Goal: Transaction & Acquisition: Book appointment/travel/reservation

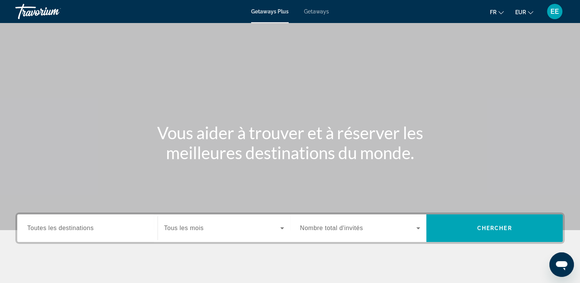
click at [317, 9] on span "Getaways" at bounding box center [316, 11] width 25 height 6
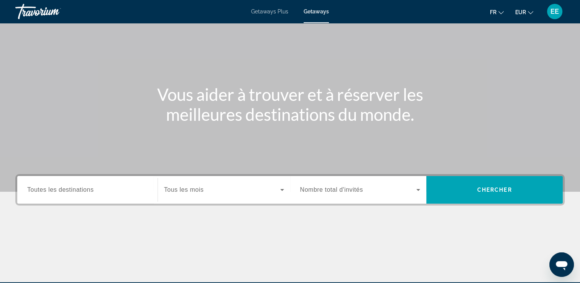
click at [70, 187] on span "Toutes les destinations" at bounding box center [60, 189] width 66 height 7
click at [70, 187] on input "Destination Toutes les destinations" at bounding box center [87, 189] width 120 height 9
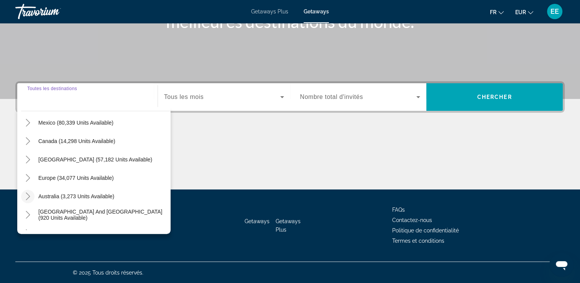
click at [30, 195] on icon "Toggle Australia (3,273 units available)" at bounding box center [28, 196] width 8 height 8
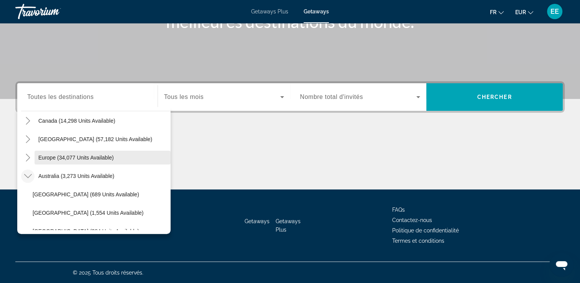
scroll to position [77, 0]
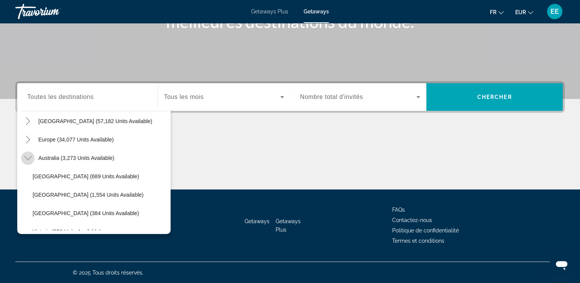
click at [30, 158] on icon "Toggle Australia (3,273 units available)" at bounding box center [28, 158] width 8 height 8
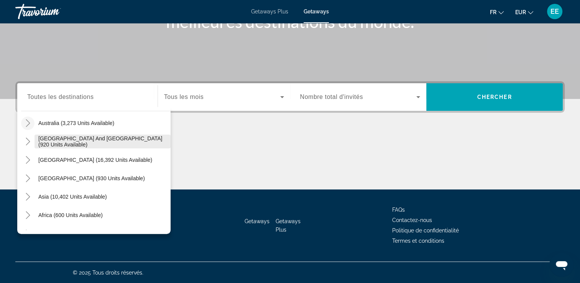
scroll to position [124, 0]
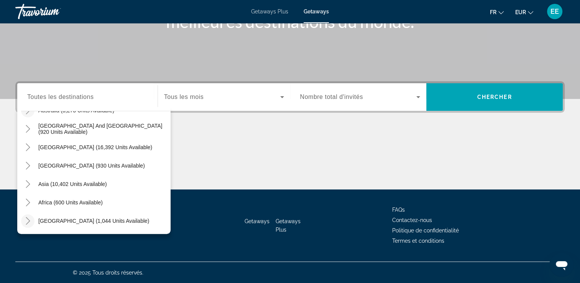
click at [28, 219] on icon "Toggle Middle East (1,044 units available)" at bounding box center [28, 221] width 4 height 8
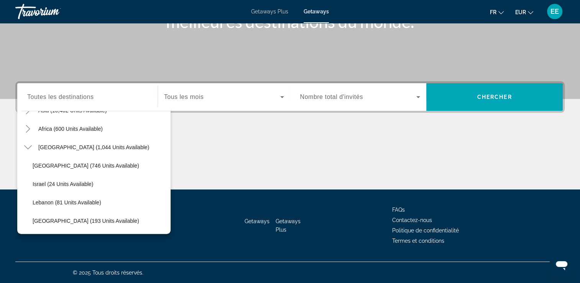
drag, startPoint x: 26, startPoint y: 146, endPoint x: 35, endPoint y: 131, distance: 18.4
click at [26, 147] on icon "Toggle Middle East (1,044 units available)" at bounding box center [28, 147] width 8 height 4
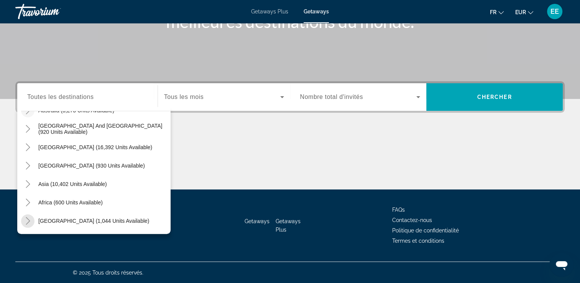
scroll to position [124, 0]
click at [27, 166] on icon "Toggle Central America (930 units available)" at bounding box center [28, 166] width 8 height 8
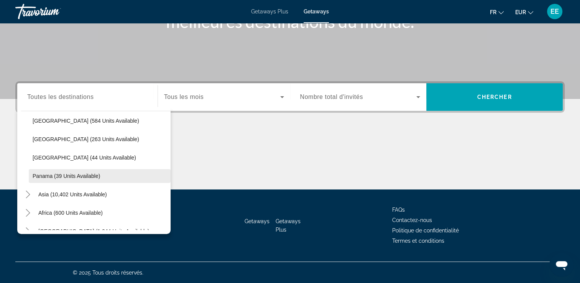
scroll to position [198, 0]
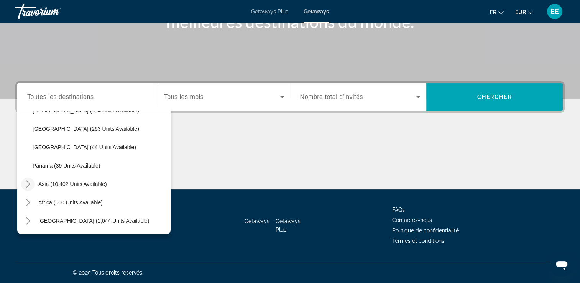
click at [30, 182] on icon "Toggle Asia (10,402 units available)" at bounding box center [28, 184] width 8 height 8
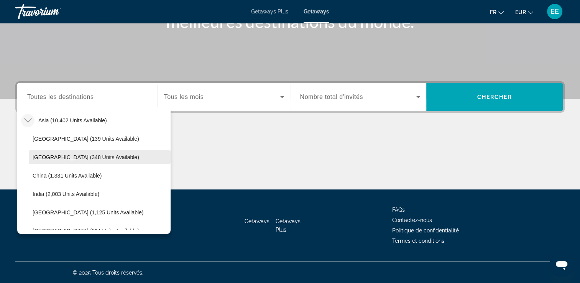
scroll to position [300, 0]
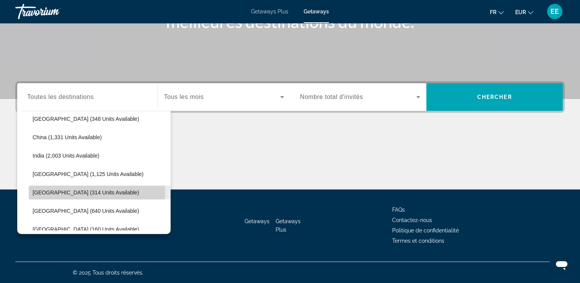
click at [83, 192] on span "[GEOGRAPHIC_DATA] (314 units available)" at bounding box center [86, 192] width 106 height 6
type input "**********"
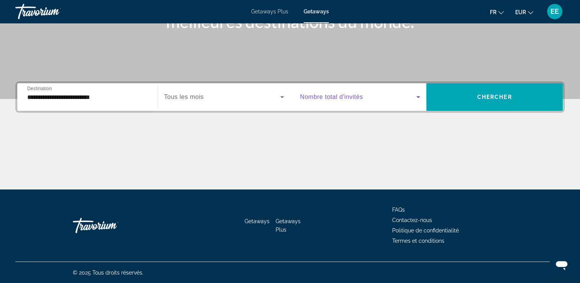
click at [325, 100] on span "Search widget" at bounding box center [358, 96] width 116 height 9
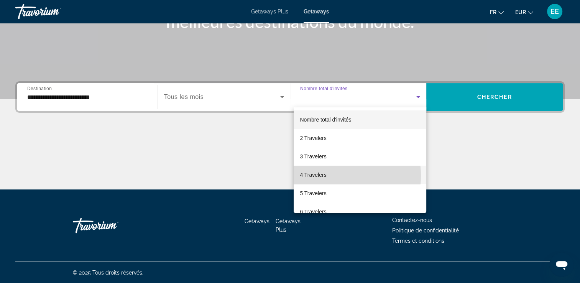
click at [326, 175] on mat-option "4 Travelers" at bounding box center [359, 174] width 133 height 18
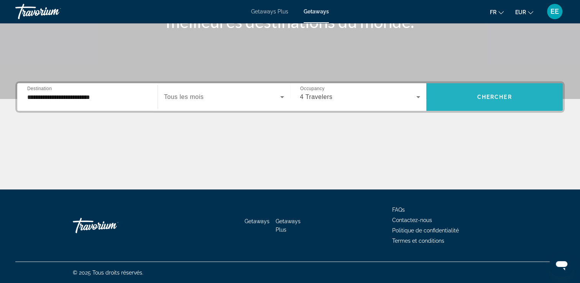
click at [478, 93] on span "Search widget" at bounding box center [494, 97] width 136 height 18
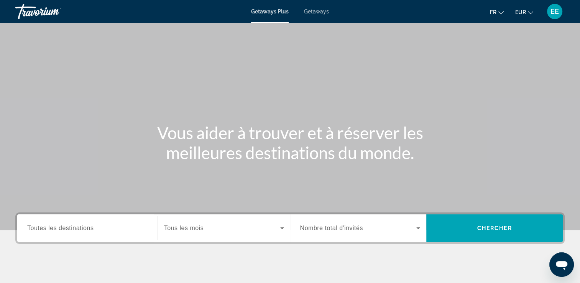
click at [313, 15] on div "Getaways Plus Getaways fr English Español Français Italiano Português русский E…" at bounding box center [290, 12] width 580 height 20
click at [312, 10] on span "Getaways" at bounding box center [316, 11] width 25 height 6
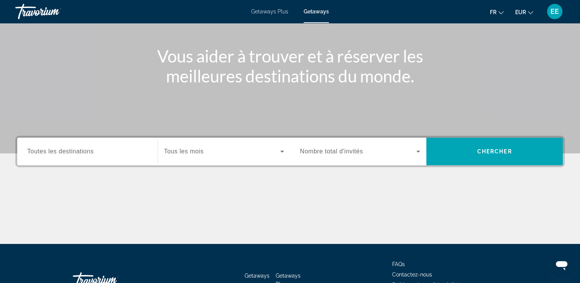
click at [115, 151] on input "Destination Toutes les destinations" at bounding box center [87, 151] width 120 height 9
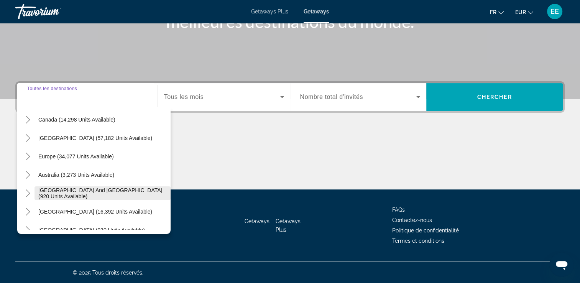
scroll to position [115, 0]
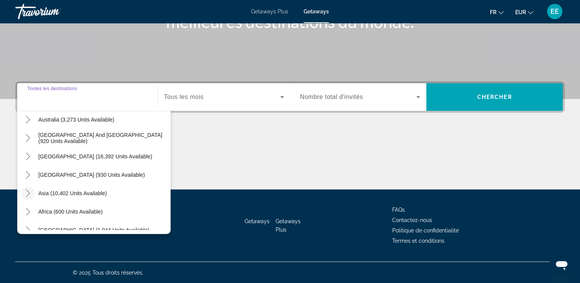
click at [25, 192] on icon "Toggle Asia (10,402 units available)" at bounding box center [28, 193] width 8 height 8
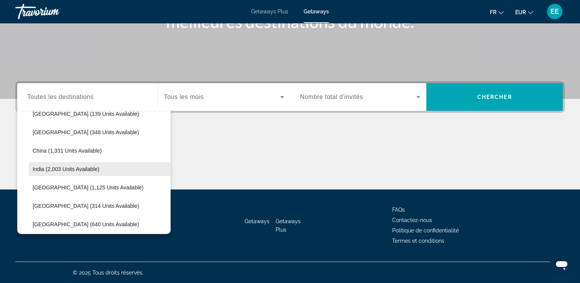
scroll to position [226, 0]
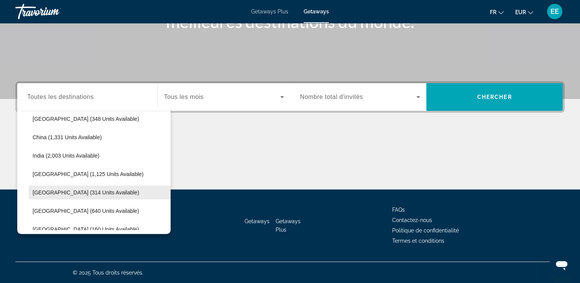
click at [92, 190] on span "[GEOGRAPHIC_DATA] (314 units available)" at bounding box center [86, 192] width 106 height 6
type input "**********"
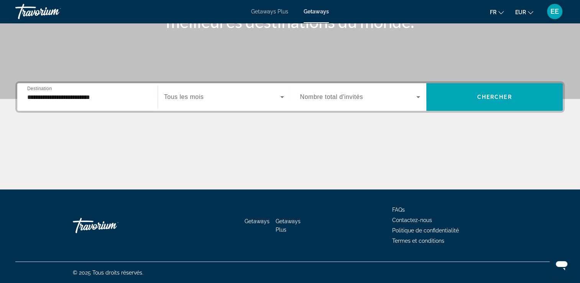
click at [349, 102] on div "Search widget" at bounding box center [360, 96] width 120 height 21
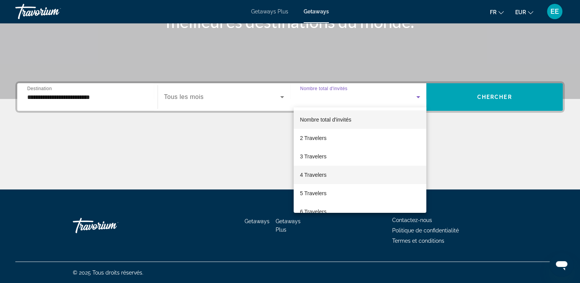
click at [332, 169] on mat-option "4 Travelers" at bounding box center [359, 174] width 133 height 18
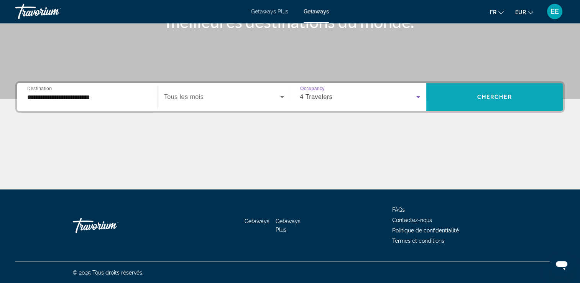
click at [467, 94] on span "Search widget" at bounding box center [494, 97] width 136 height 18
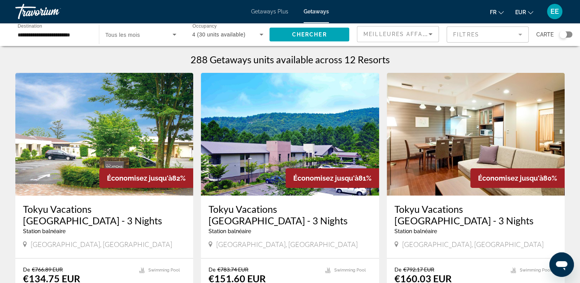
click at [567, 34] on div "Search widget" at bounding box center [565, 34] width 13 height 6
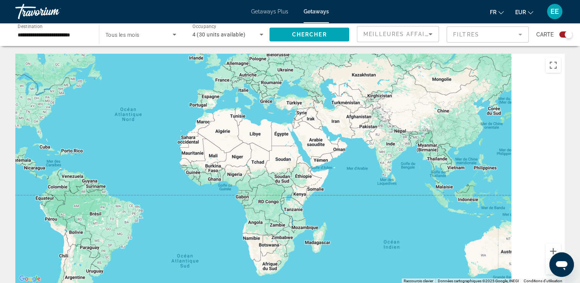
drag, startPoint x: 474, startPoint y: 175, endPoint x: 320, endPoint y: 128, distance: 161.3
click at [320, 128] on div "Main content" at bounding box center [289, 169] width 549 height 230
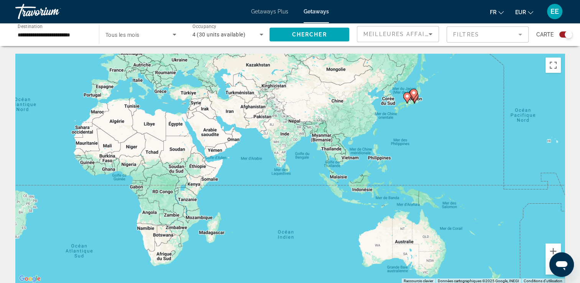
drag, startPoint x: 428, startPoint y: 187, endPoint x: 357, endPoint y: 200, distance: 71.7
click at [323, 216] on div "Pour activer le glissement avec le clavier, appuyez sur Alt+Entrée. Une fois ce…" at bounding box center [289, 169] width 549 height 230
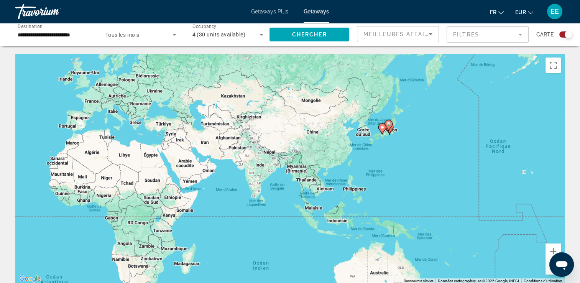
click at [399, 142] on div "Pour activer le glissement avec le clavier, appuyez sur Alt+Entrée. Une fois ce…" at bounding box center [289, 169] width 549 height 230
click at [398, 142] on div "Pour activer le glissement avec le clavier, appuyez sur Alt+Entrée. Une fois ce…" at bounding box center [289, 169] width 549 height 230
click at [396, 131] on div "Pour activer le glissement avec le clavier, appuyez sur Alt+Entrée. Une fois ce…" at bounding box center [289, 169] width 549 height 230
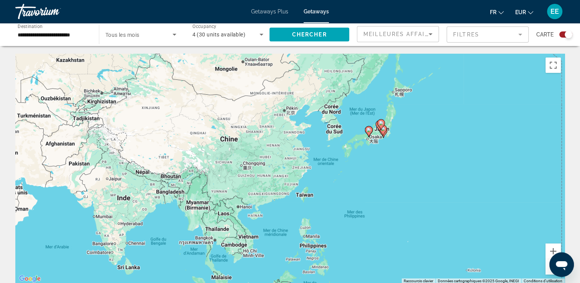
click at [396, 131] on div "Pour activer le glissement avec le clavier, appuyez sur Alt+Entrée. Une fois ce…" at bounding box center [289, 169] width 549 height 230
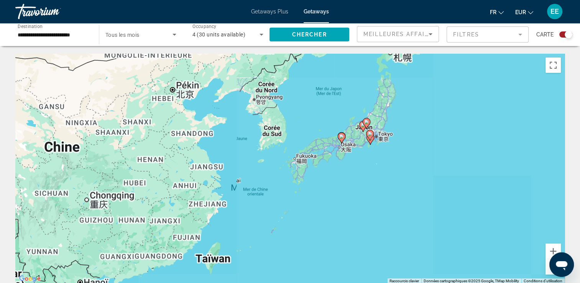
click at [396, 131] on div "Pour activer le glissement avec le clavier, appuyez sur Alt+Entrée. Une fois ce…" at bounding box center [289, 169] width 549 height 230
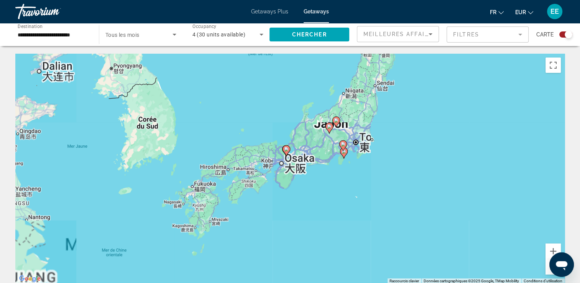
click at [396, 131] on div "Pour activer le glissement avec le clavier, appuyez sur Alt+Entrée. Une fois ce…" at bounding box center [289, 169] width 549 height 230
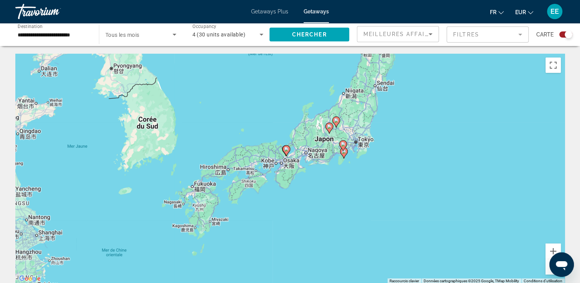
click at [396, 131] on div "Pour activer le glissement avec le clavier, appuyez sur Alt+Entrée. Une fois ce…" at bounding box center [289, 169] width 549 height 230
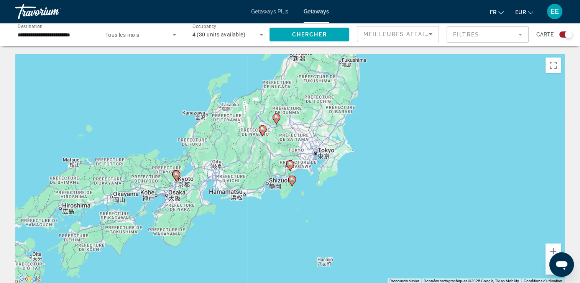
click at [396, 131] on div "Pour activer le glissement avec le clavier, appuyez sur Alt+Entrée. Une fois ce…" at bounding box center [289, 169] width 549 height 230
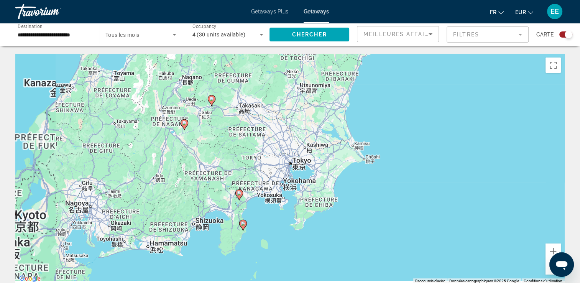
drag, startPoint x: 365, startPoint y: 130, endPoint x: 417, endPoint y: 117, distance: 53.3
click at [417, 117] on div "Pour activer le glissement avec le clavier, appuyez sur Alt+Entrée. Une fois ce…" at bounding box center [289, 169] width 549 height 230
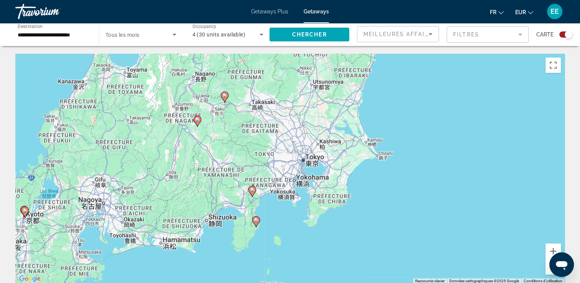
click at [321, 136] on div "Pour activer le glissement avec le clavier, appuyez sur Alt+Entrée. Une fois ce…" at bounding box center [289, 169] width 549 height 230
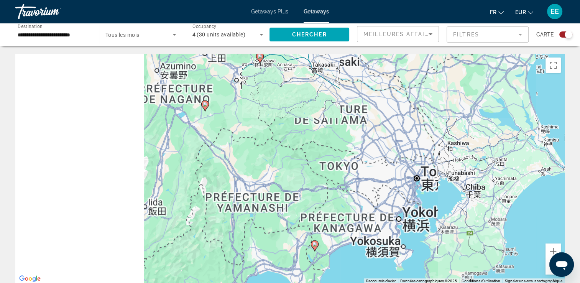
drag, startPoint x: 311, startPoint y: 137, endPoint x: 380, endPoint y: 146, distance: 69.6
click at [446, 128] on div "Pour activer le glissement avec le clavier, appuyez sur Alt+Entrée. Une fois ce…" at bounding box center [289, 169] width 549 height 230
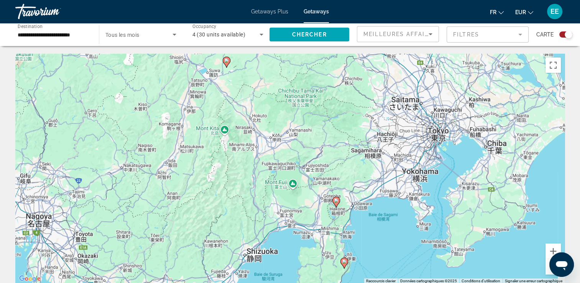
drag, startPoint x: 388, startPoint y: 129, endPoint x: 370, endPoint y: 100, distance: 34.1
click at [366, 98] on div "Pour activer le glissement avec le clavier, appuyez sur Alt+Entrée. Une fois ce…" at bounding box center [289, 169] width 549 height 230
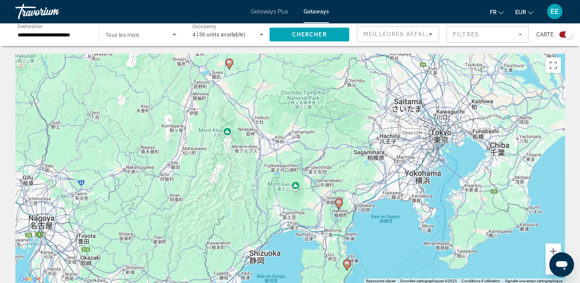
drag, startPoint x: 377, startPoint y: 127, endPoint x: 437, endPoint y: 167, distance: 72.1
click at [459, 209] on div "Pour activer le glissement avec le clavier, appuyez sur Alt+Entrée. Une fois ce…" at bounding box center [289, 169] width 549 height 230
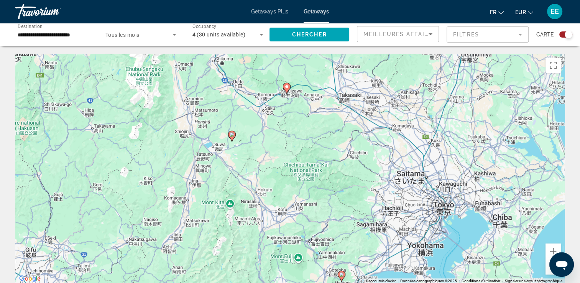
drag, startPoint x: 403, startPoint y: 144, endPoint x: 383, endPoint y: 169, distance: 32.5
click at [405, 192] on div "Pour activer le glissement avec le clavier, appuyez sur Alt+Entrée. Une fois ce…" at bounding box center [289, 169] width 549 height 230
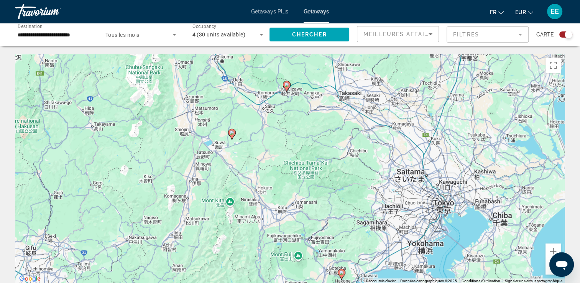
click at [561, 35] on div "Search widget" at bounding box center [565, 34] width 13 height 6
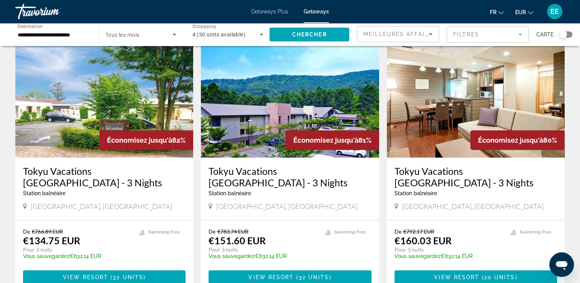
scroll to position [38, 0]
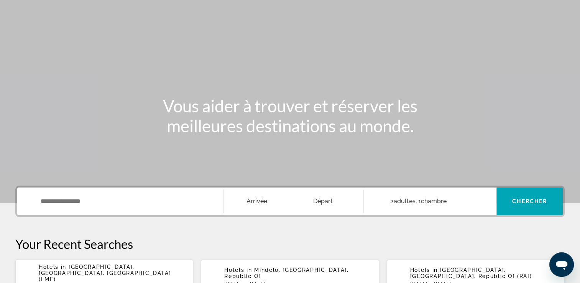
scroll to position [77, 0]
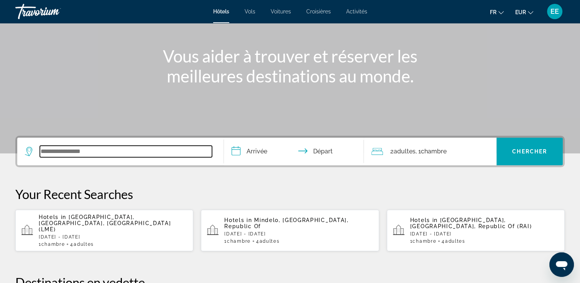
click at [150, 149] on input "Search widget" at bounding box center [126, 151] width 172 height 11
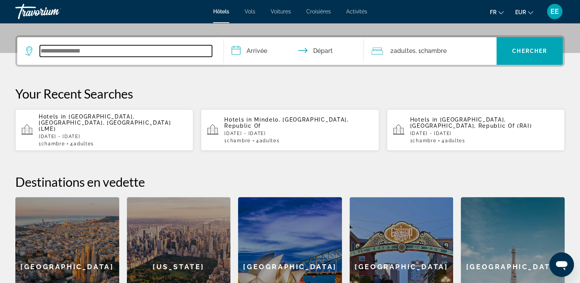
scroll to position [187, 0]
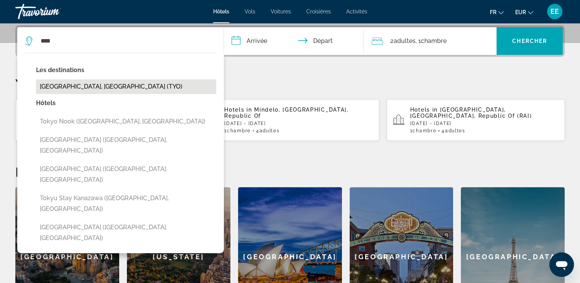
click at [130, 87] on button "Tokyo, Japan (TYO)" at bounding box center [126, 86] width 180 height 15
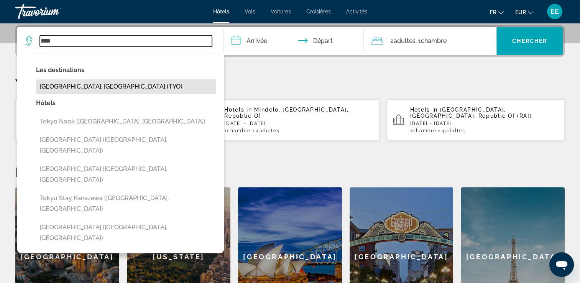
type input "**********"
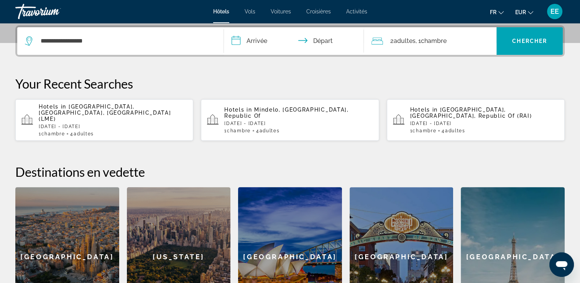
click at [258, 45] on input "**********" at bounding box center [295, 42] width 143 height 30
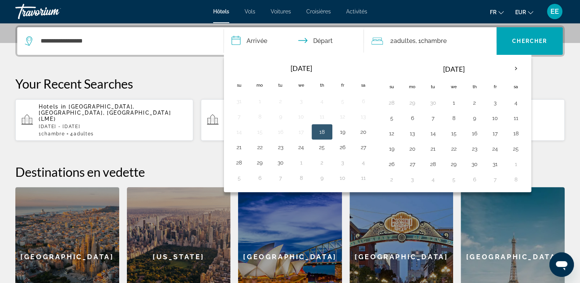
drag, startPoint x: 326, startPoint y: 134, endPoint x: 342, endPoint y: 133, distance: 15.4
click at [326, 133] on button "18" at bounding box center [322, 131] width 12 height 11
click at [346, 130] on button "19" at bounding box center [342, 131] width 12 height 11
type input "**********"
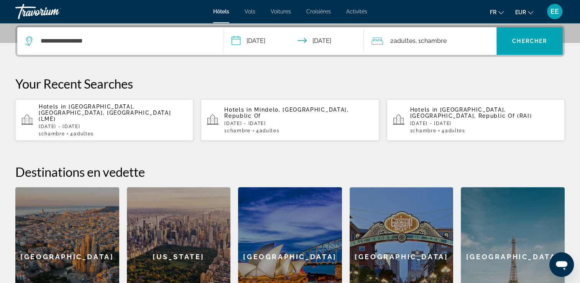
click at [406, 46] on div "2 Adulte Adultes , 1 Chambre pièces" at bounding box center [433, 41] width 125 height 28
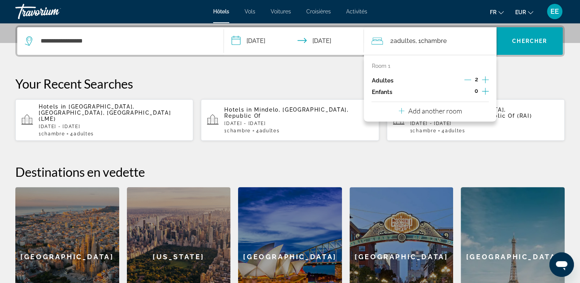
click at [484, 79] on icon "Increment adults" at bounding box center [485, 79] width 7 height 7
click at [514, 43] on span "Chercher" at bounding box center [529, 41] width 35 height 6
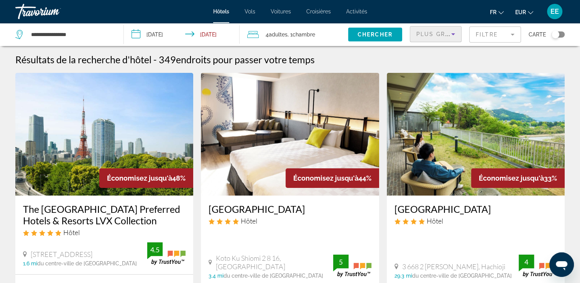
click at [447, 35] on span "Plus grandes économies" at bounding box center [462, 34] width 92 height 6
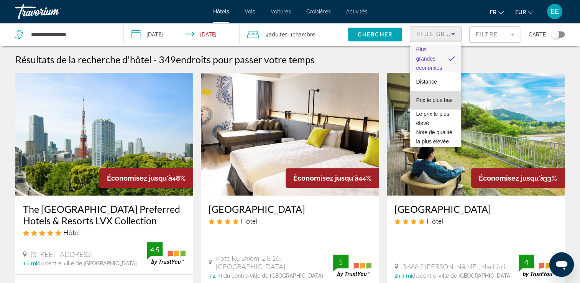
click at [441, 98] on span "Prix le plus bas" at bounding box center [434, 100] width 36 height 6
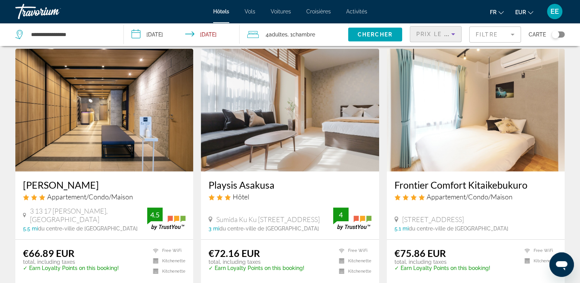
scroll to position [345, 0]
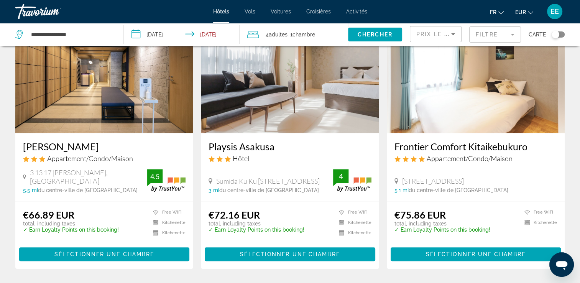
click at [559, 38] on div "Carte" at bounding box center [546, 34] width 36 height 23
click at [559, 36] on div "Toggle map" at bounding box center [557, 34] width 13 height 6
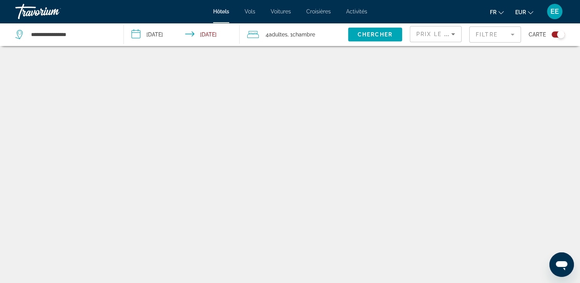
scroll to position [46, 0]
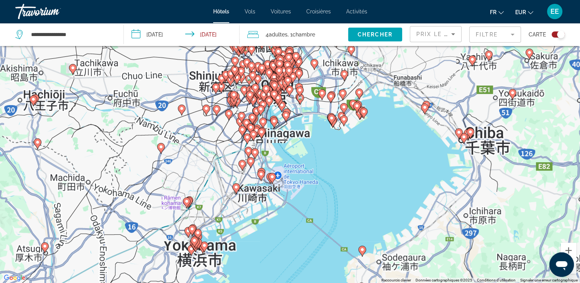
drag, startPoint x: 298, startPoint y: 182, endPoint x: 300, endPoint y: 192, distance: 10.6
click at [301, 197] on div "Pour activer le glissement avec le clavier, appuyez sur Alt+Entrée. Une fois ce…" at bounding box center [290, 141] width 580 height 283
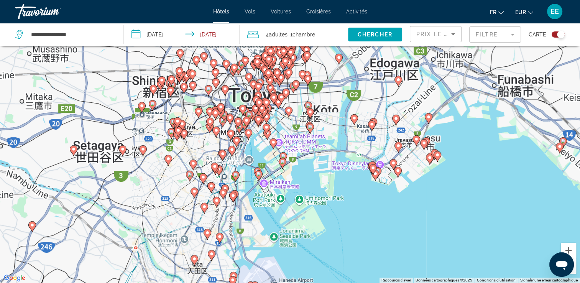
drag, startPoint x: 263, startPoint y: 156, endPoint x: 265, endPoint y: 159, distance: 4.1
click at [264, 166] on div "Pour activer le glissement avec le clavier, appuyez sur Alt+Entrée. Une fois ce…" at bounding box center [290, 141] width 580 height 283
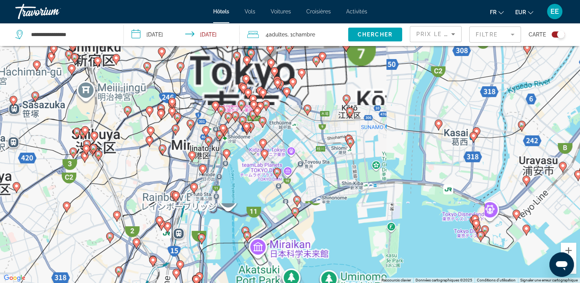
click at [268, 133] on div "Pour activer le glissement avec le clavier, appuyez sur Alt+Entrée. Une fois ce…" at bounding box center [290, 141] width 580 height 283
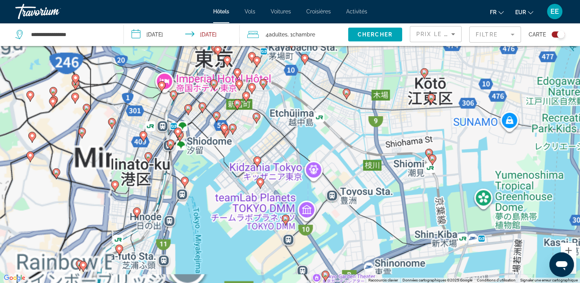
drag, startPoint x: 244, startPoint y: 128, endPoint x: 262, endPoint y: 169, distance: 44.8
click at [262, 170] on div "Pour activer le glissement avec le clavier, appuyez sur Alt+Entrée. Une fois ce…" at bounding box center [290, 141] width 580 height 283
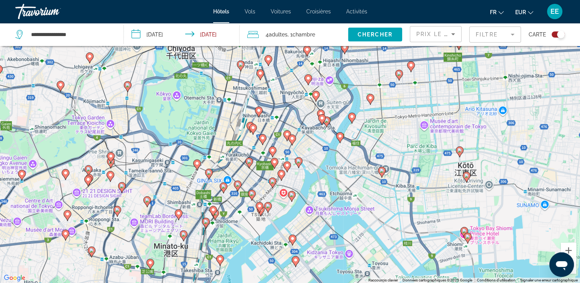
drag, startPoint x: 311, startPoint y: 156, endPoint x: 327, endPoint y: 192, distance: 39.5
click at [327, 194] on div "Pour activer le glissement avec le clavier, appuyez sur Alt+Entrée. Une fois ce…" at bounding box center [290, 141] width 580 height 283
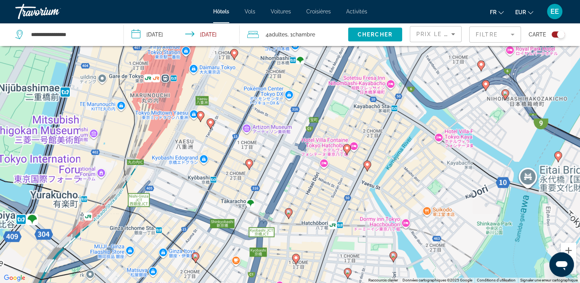
drag, startPoint x: 282, startPoint y: 157, endPoint x: 279, endPoint y: 142, distance: 15.6
click at [280, 142] on div "Pour activer le glissement avec le clavier, appuyez sur Alt+Entrée. Une fois ce…" at bounding box center [290, 141] width 580 height 283
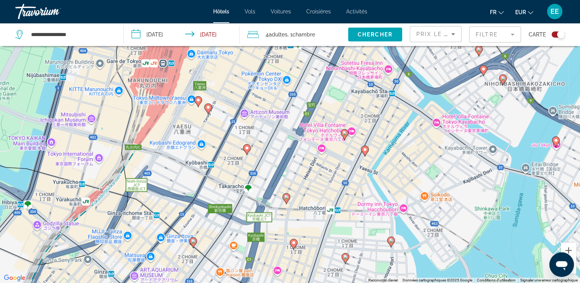
click at [247, 148] on image "Main content" at bounding box center [246, 148] width 5 height 5
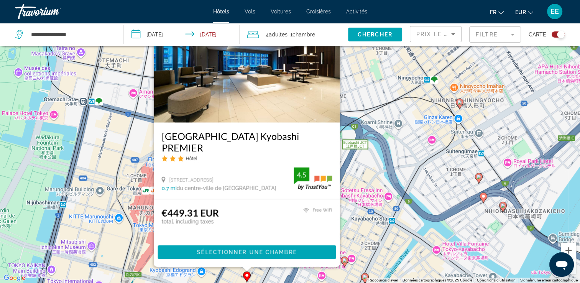
click at [351, 212] on div "Pour activer le glissement avec le clavier, appuyez sur Alt+Entrée. Une fois ce…" at bounding box center [290, 141] width 580 height 283
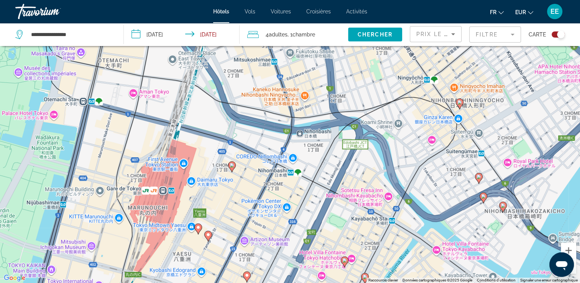
click at [230, 166] on image "Main content" at bounding box center [231, 165] width 5 height 5
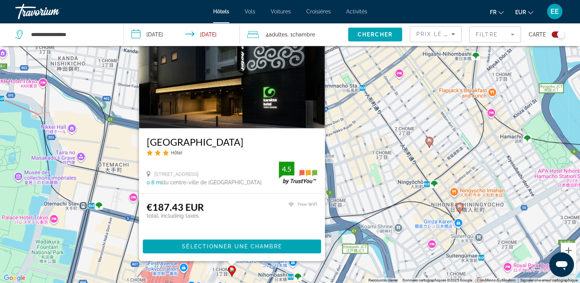
click at [355, 178] on div "Pour activer le glissement avec le clavier, appuyez sur Alt+Entrée. Une fois ce…" at bounding box center [290, 141] width 580 height 283
click at [345, 176] on div "Pour activer le glissement avec le clavier, appuyez sur Alt+Entrée. Une fois ce…" at bounding box center [290, 141] width 580 height 283
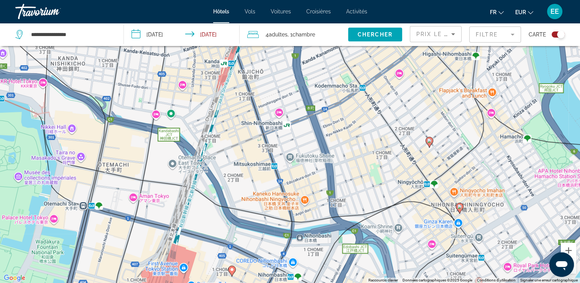
drag, startPoint x: 346, startPoint y: 179, endPoint x: 355, endPoint y: 100, distance: 79.1
click at [355, 100] on div "Pour activer le glissement avec le clavier, appuyez sur Alt+Entrée. Une fois ce…" at bounding box center [290, 141] width 580 height 283
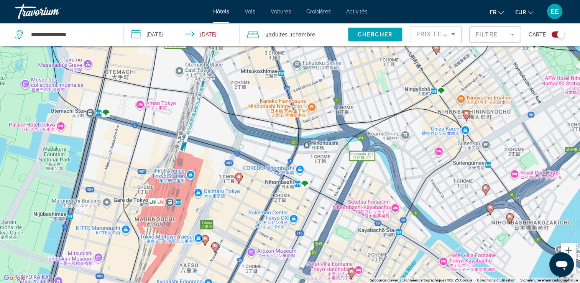
drag, startPoint x: 295, startPoint y: 206, endPoint x: 305, endPoint y: 104, distance: 102.4
click at [305, 104] on div "Pour activer le glissement avec le clavier, appuyez sur Alt+Entrée. Une fois ce…" at bounding box center [290, 141] width 580 height 283
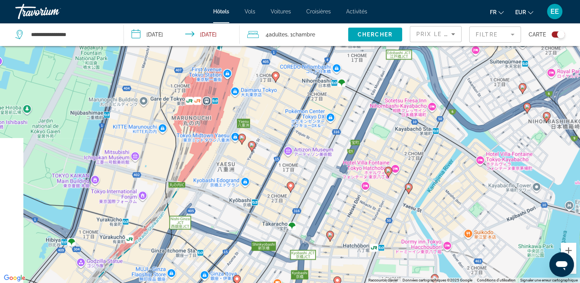
drag, startPoint x: 276, startPoint y: 211, endPoint x: 297, endPoint y: 134, distance: 79.5
click at [305, 132] on div "Pour activer le glissement avec le clavier, appuyez sur Alt+Entrée. Une fois ce…" at bounding box center [290, 141] width 580 height 283
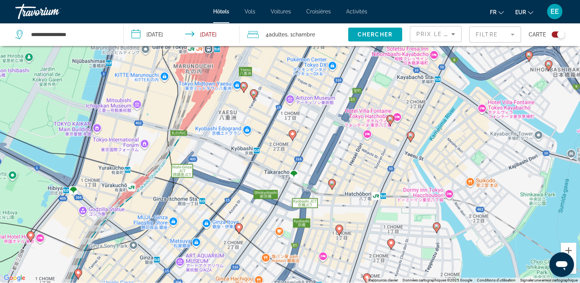
drag, startPoint x: 244, startPoint y: 138, endPoint x: 244, endPoint y: 131, distance: 7.3
click at [244, 131] on div "Pour activer le glissement avec le clavier, appuyez sur Alt+Entrée. Une fois ce…" at bounding box center [290, 141] width 580 height 283
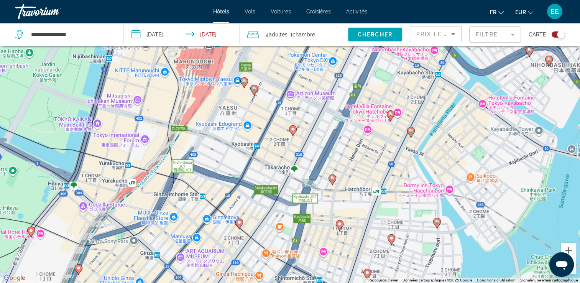
click at [238, 228] on gmp-advanced-marker "Main content" at bounding box center [239, 223] width 8 height 11
click at [237, 222] on image "Main content" at bounding box center [239, 222] width 5 height 5
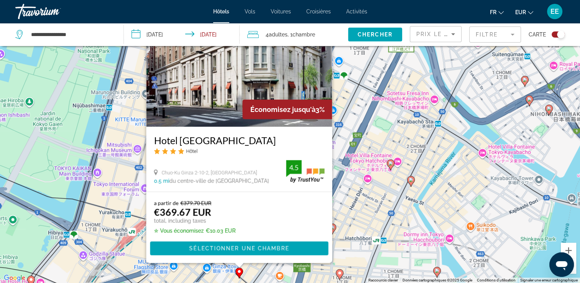
click at [365, 187] on div "Pour activer le glissement avec le clavier, appuyez sur Alt+Entrée. Une fois ce…" at bounding box center [290, 141] width 580 height 283
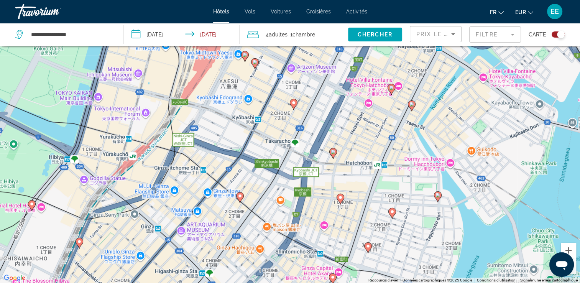
drag, startPoint x: 355, startPoint y: 151, endPoint x: 356, endPoint y: 136, distance: 14.2
click at [356, 136] on div "Pour activer le glissement avec le clavier, appuyez sur Alt+Entrée. Une fois ce…" at bounding box center [290, 141] width 580 height 283
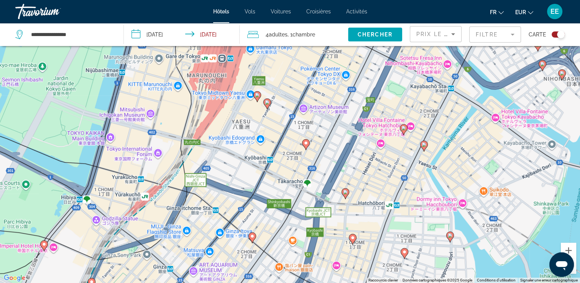
drag, startPoint x: 327, startPoint y: 169, endPoint x: 337, endPoint y: 205, distance: 37.8
click at [338, 207] on div "Pour activer le glissement avec le clavier, appuyez sur Alt+Entrée. Une fois ce…" at bounding box center [290, 141] width 580 height 283
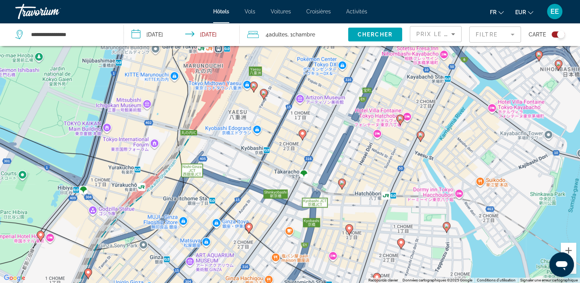
click at [350, 230] on image "Main content" at bounding box center [349, 228] width 5 height 5
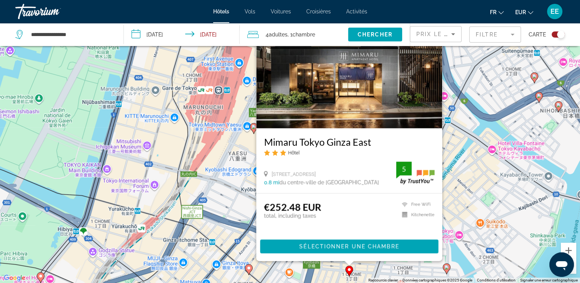
click at [459, 185] on div "Pour activer le glissement avec le clavier, appuyez sur Alt+Entrée. Une fois ce…" at bounding box center [290, 141] width 580 height 283
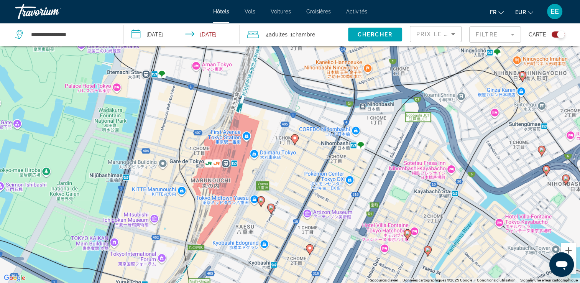
drag, startPoint x: 370, startPoint y: 163, endPoint x: 369, endPoint y: 212, distance: 49.0
click at [376, 230] on div "Pour activer le glissement avec le clavier, appuyez sur Alt+Entrée. Une fois ce…" at bounding box center [290, 141] width 580 height 283
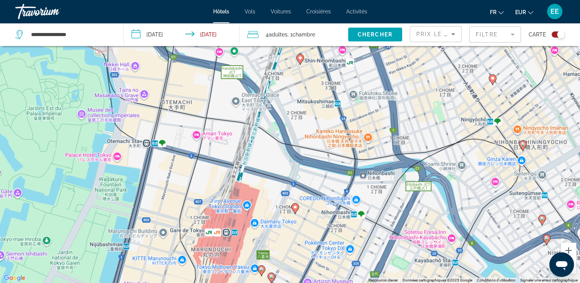
drag, startPoint x: 331, startPoint y: 188, endPoint x: 320, endPoint y: 173, distance: 18.3
click at [322, 226] on div "Pour activer le glissement avec le clavier, appuyez sur Alt+Entrée. Une fois ce…" at bounding box center [290, 141] width 580 height 283
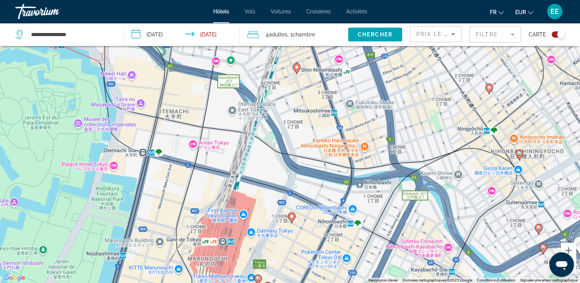
click at [435, 223] on div "Pour activer le glissement avec le clavier, appuyez sur Alt+Entrée. Une fois ce…" at bounding box center [290, 141] width 580 height 283
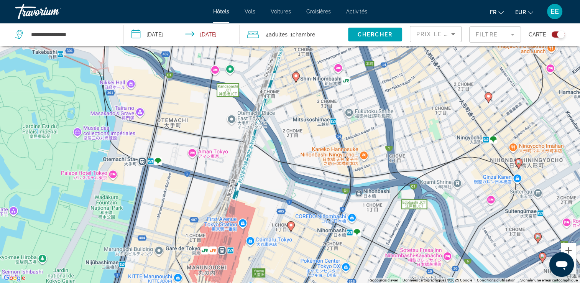
click at [297, 79] on icon "Main content" at bounding box center [295, 77] width 7 height 10
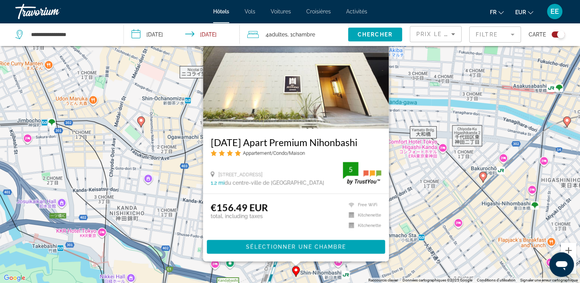
click at [434, 193] on div "Pour activer le glissement avec le clavier, appuyez sur Alt+Entrée. Une fois ce…" at bounding box center [290, 141] width 580 height 283
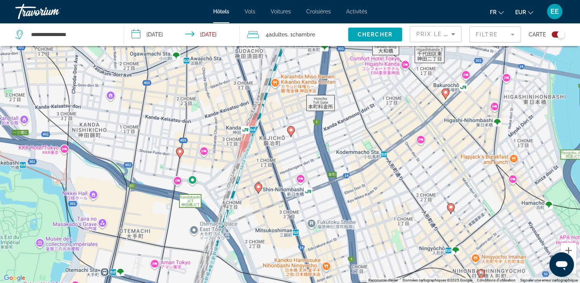
drag, startPoint x: 404, startPoint y: 198, endPoint x: 372, endPoint y: 141, distance: 65.5
click at [372, 141] on div "Pour activer le glissement avec le clavier, appuyez sur Alt+Entrée. Une fois ce…" at bounding box center [290, 141] width 580 height 283
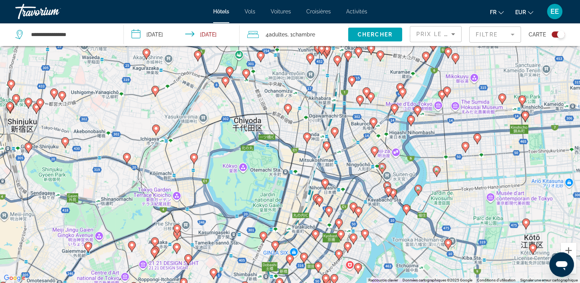
drag, startPoint x: 418, startPoint y: 159, endPoint x: 366, endPoint y: 141, distance: 54.9
click at [366, 141] on div "Pour activer le glissement avec le clavier, appuyez sur Alt+Entrée. Une fois ce…" at bounding box center [290, 141] width 580 height 283
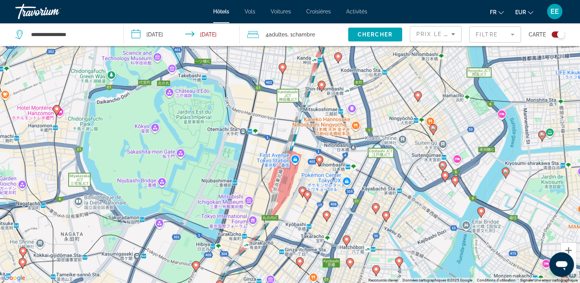
drag, startPoint x: 336, startPoint y: 191, endPoint x: 346, endPoint y: 169, distance: 24.0
click at [346, 169] on div "Pour activer le glissement avec le clavier, appuyez sur Alt+Entrée. Une fois ce…" at bounding box center [290, 141] width 580 height 283
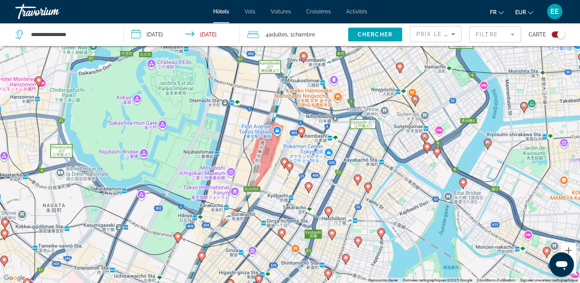
drag, startPoint x: 322, startPoint y: 172, endPoint x: 306, endPoint y: 152, distance: 26.1
click at [306, 152] on div "Pour activer le glissement avec le clavier, appuyez sur Alt+Entrée. Une fois ce…" at bounding box center [290, 141] width 580 height 283
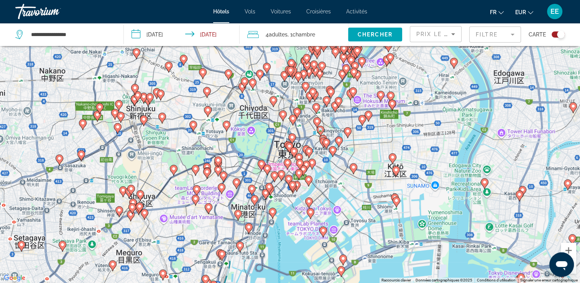
click at [555, 34] on div "Toggle map" at bounding box center [557, 34] width 13 height 6
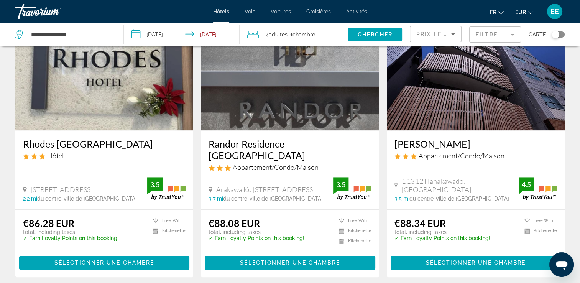
scroll to position [1019, 0]
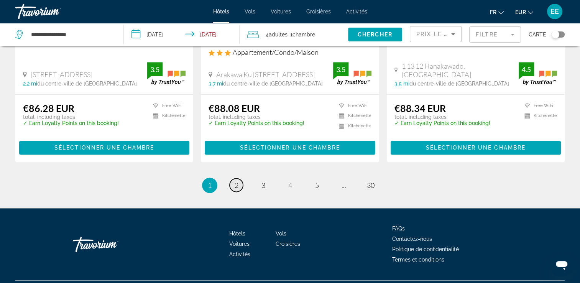
click at [238, 181] on span "2" at bounding box center [236, 185] width 4 height 8
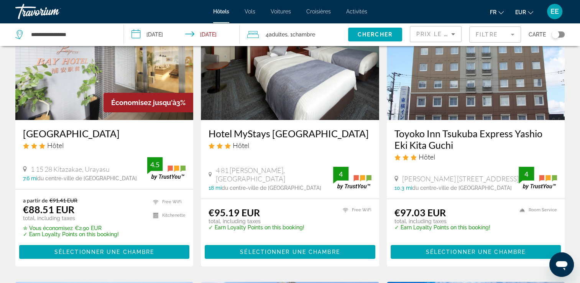
scroll to position [77, 0]
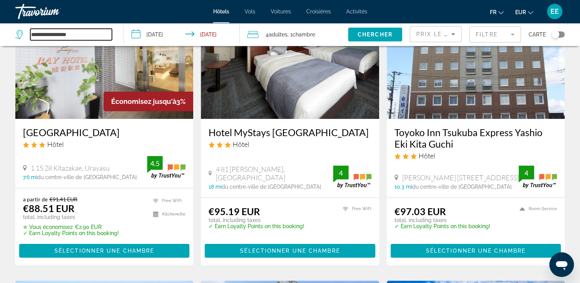
click at [106, 38] on input "**********" at bounding box center [71, 34] width 82 height 11
drag, startPoint x: 98, startPoint y: 38, endPoint x: 17, endPoint y: 39, distance: 81.2
click at [17, 39] on div "**********" at bounding box center [63, 34] width 97 height 11
type input "*"
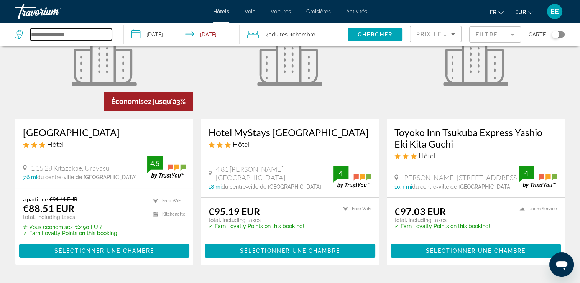
click at [61, 34] on input "Search widget" at bounding box center [71, 34] width 82 height 11
type input "*"
click at [31, 12] on div "Travorium" at bounding box center [53, 12] width 77 height 20
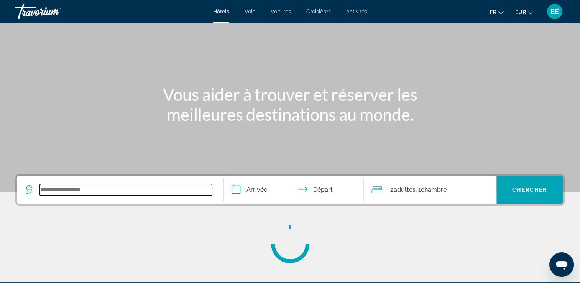
click at [116, 193] on input "Search widget" at bounding box center [126, 189] width 172 height 11
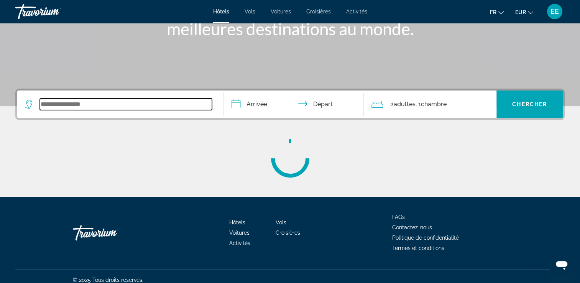
scroll to position [131, 0]
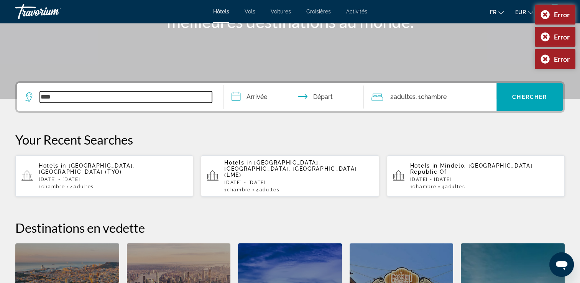
type input "****"
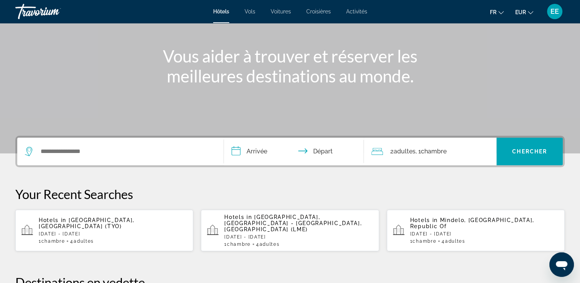
click at [250, 154] on input "**********" at bounding box center [295, 153] width 143 height 30
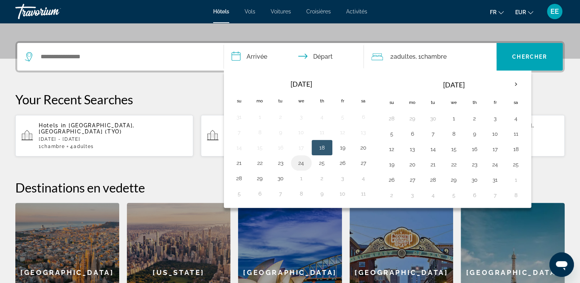
scroll to position [187, 0]
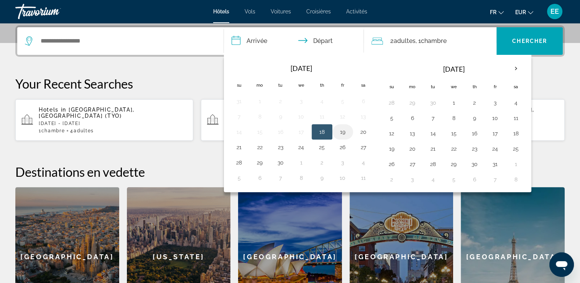
drag, startPoint x: 323, startPoint y: 129, endPoint x: 334, endPoint y: 126, distance: 11.8
click at [323, 127] on button "18" at bounding box center [322, 131] width 12 height 11
click at [341, 136] on button "19" at bounding box center [342, 131] width 12 height 11
type input "**********"
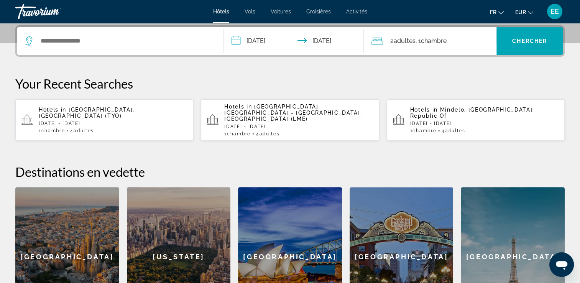
click at [431, 41] on span "Chambre" at bounding box center [433, 40] width 26 height 7
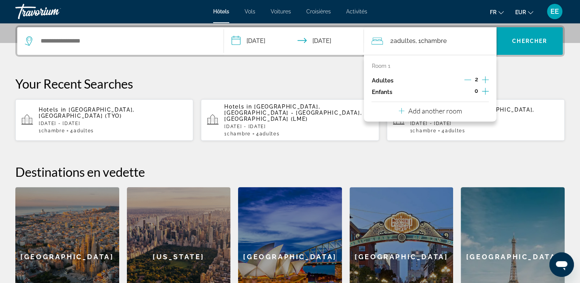
click at [485, 76] on icon "Increment adults" at bounding box center [485, 79] width 7 height 7
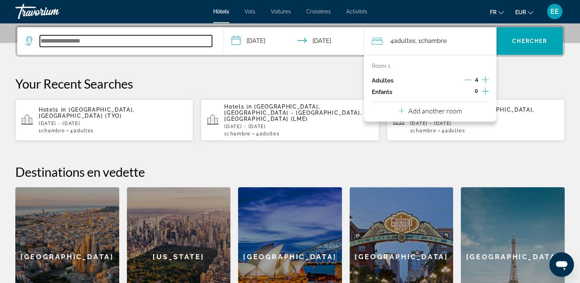
drag, startPoint x: 136, startPoint y: 38, endPoint x: 149, endPoint y: 41, distance: 12.5
click at [138, 39] on input "Search widget" at bounding box center [126, 40] width 172 height 11
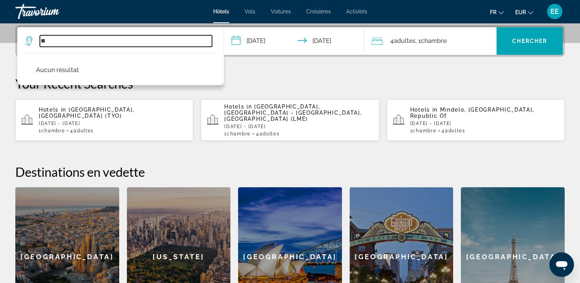
type input "*"
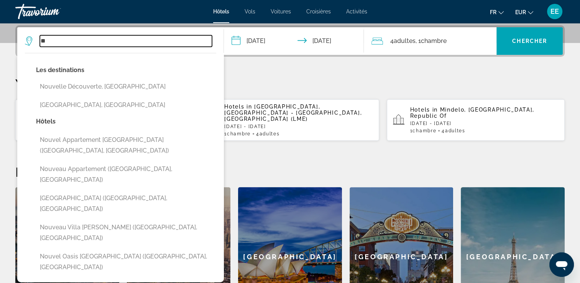
type input "*"
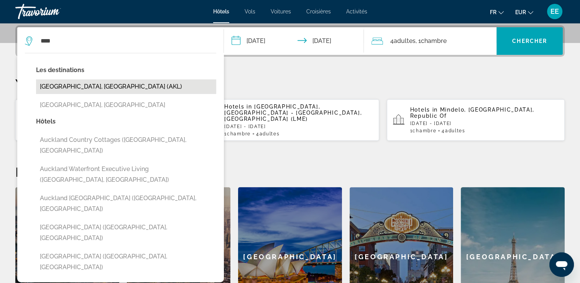
click at [97, 83] on button "Auckland, New Zealand (AKL)" at bounding box center [126, 86] width 180 height 15
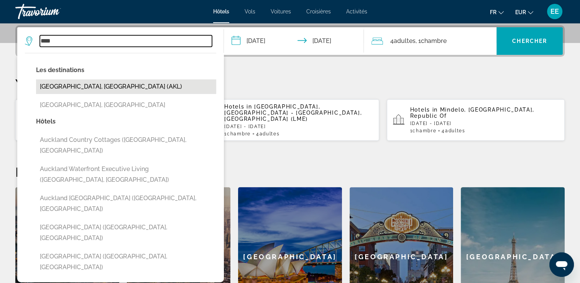
type input "**********"
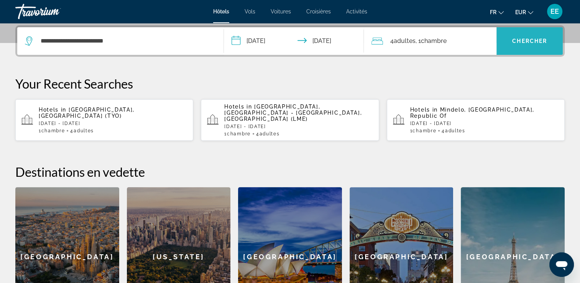
click at [502, 38] on span "Search widget" at bounding box center [529, 41] width 66 height 18
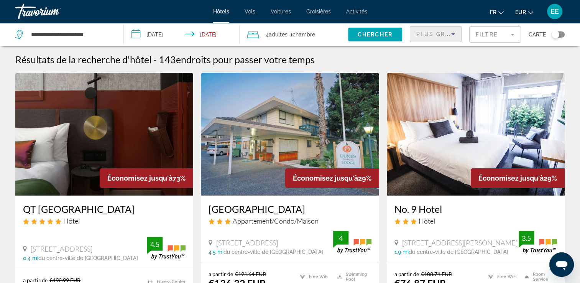
click at [446, 33] on span "Plus grandes économies" at bounding box center [462, 34] width 92 height 6
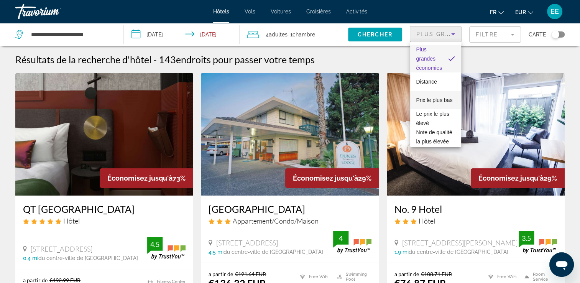
click at [436, 98] on span "Prix le plus bas" at bounding box center [434, 100] width 36 height 6
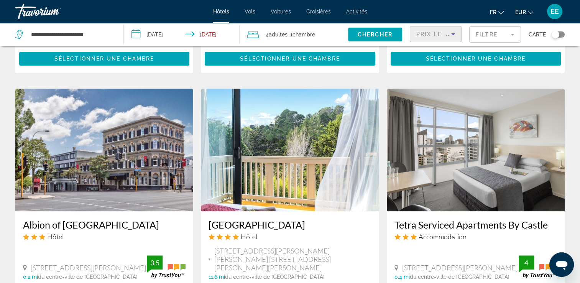
scroll to position [575, 0]
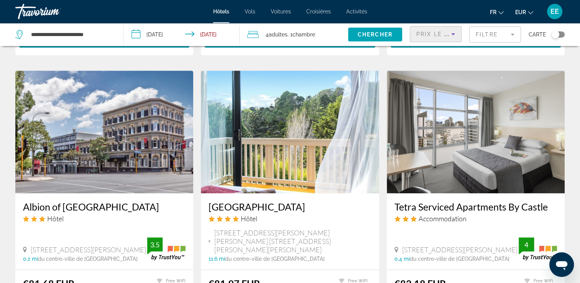
click at [562, 36] on div "Toggle map" at bounding box center [557, 34] width 13 height 6
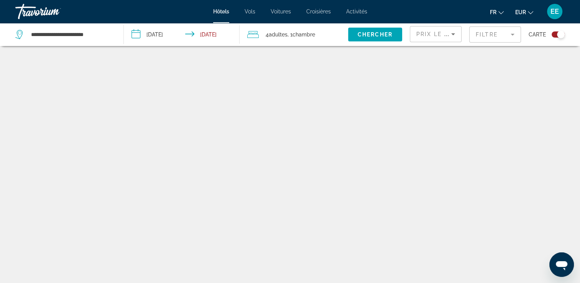
scroll to position [46, 0]
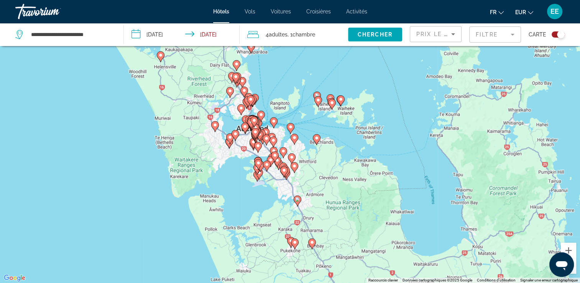
drag, startPoint x: 313, startPoint y: 164, endPoint x: 320, endPoint y: 166, distance: 7.6
click at [347, 170] on div "Pour activer le glissement avec le clavier, appuyez sur Alt+Entrée. Une fois ce…" at bounding box center [290, 141] width 580 height 283
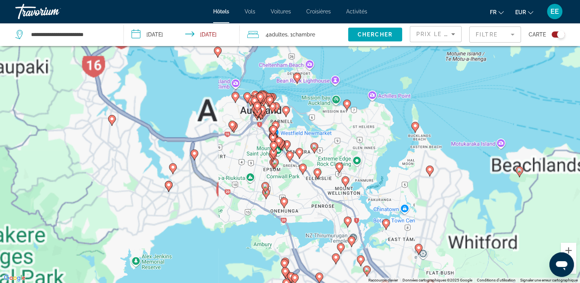
drag, startPoint x: 239, startPoint y: 137, endPoint x: 295, endPoint y: 146, distance: 56.6
click at [325, 155] on div "Pour activer le glissement avec le clavier, appuyez sur Alt+Entrée. Une fois ce…" at bounding box center [290, 141] width 580 height 283
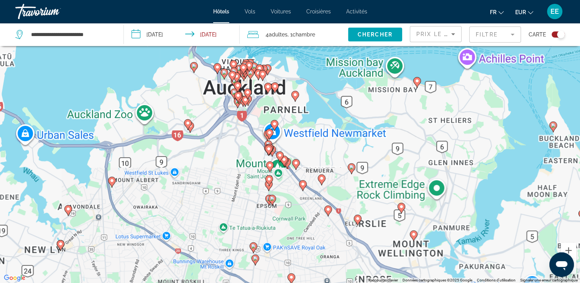
drag, startPoint x: 264, startPoint y: 115, endPoint x: 267, endPoint y: 139, distance: 24.8
click at [267, 140] on div "Pour activer le glissement avec le clavier, appuyez sur Alt+Entrée. Une fois ce…" at bounding box center [290, 141] width 580 height 283
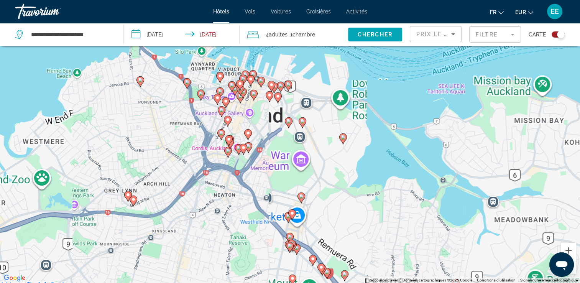
click at [270, 139] on div "Pour activer le glissement avec le clavier, appuyez sur Alt+Entrée. Une fois ce…" at bounding box center [290, 141] width 580 height 283
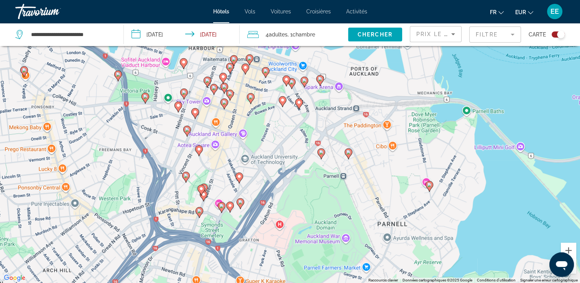
drag, startPoint x: 276, startPoint y: 133, endPoint x: 281, endPoint y: 150, distance: 17.9
click at [281, 151] on div "Pour activer le glissement avec le clavier, appuyez sur Alt+Entrée. Une fois ce…" at bounding box center [290, 141] width 580 height 283
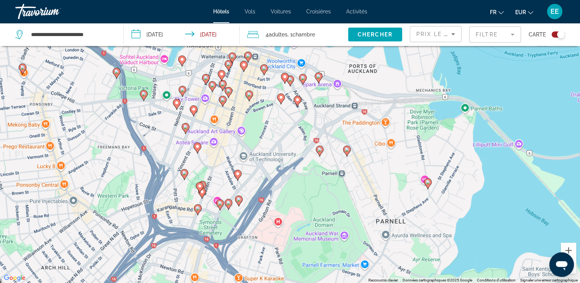
click at [197, 149] on icon "Main content" at bounding box center [196, 148] width 7 height 10
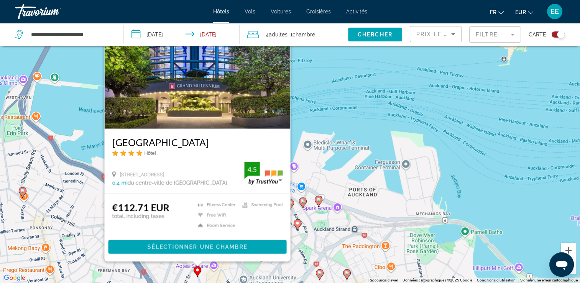
click at [324, 244] on div "Pour activer le glissement avec le clavier, appuyez sur Alt+Entrée. Une fois ce…" at bounding box center [290, 141] width 580 height 283
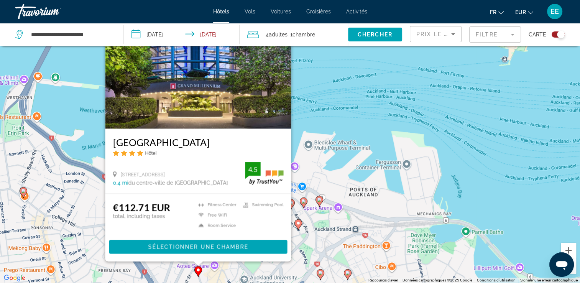
click at [322, 240] on div "Pour activer le glissement avec le clavier, appuyez sur Alt+Entrée. Une fois ce…" at bounding box center [290, 141] width 580 height 283
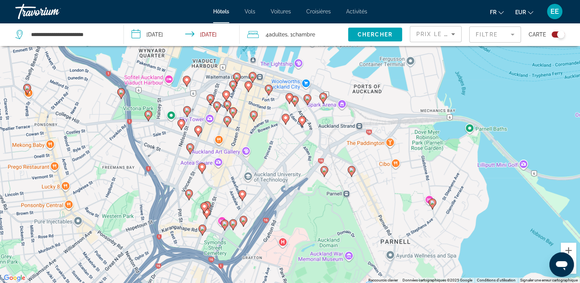
drag, startPoint x: 322, startPoint y: 240, endPoint x: 327, endPoint y: 137, distance: 103.5
click at [327, 137] on div "Pour activer le glissement avec le clavier, appuyez sur Alt+Entrée. Une fois ce…" at bounding box center [290, 141] width 580 height 283
click at [242, 197] on icon "Main content" at bounding box center [241, 195] width 7 height 10
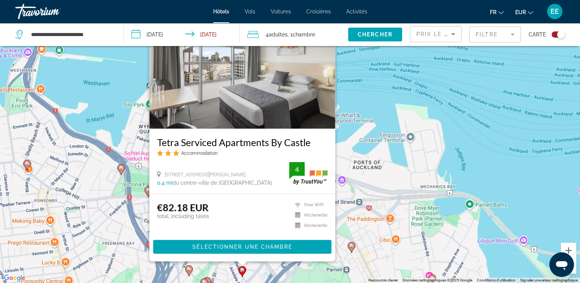
click at [378, 183] on div "Pour activer le glissement avec le clavier, appuyez sur Alt+Entrée. Une fois ce…" at bounding box center [290, 141] width 580 height 283
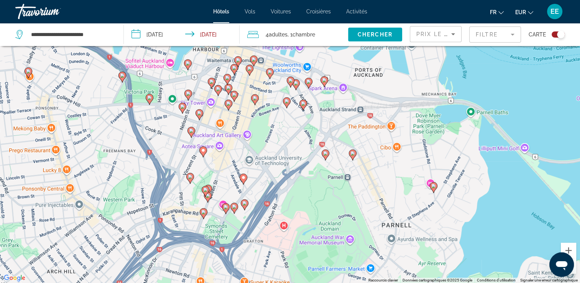
drag, startPoint x: 279, startPoint y: 238, endPoint x: 280, endPoint y: 146, distance: 92.3
click at [280, 146] on div "Pour activer le glissement avec le clavier, appuyez sur Alt+Entrée. Une fois ce…" at bounding box center [290, 141] width 580 height 283
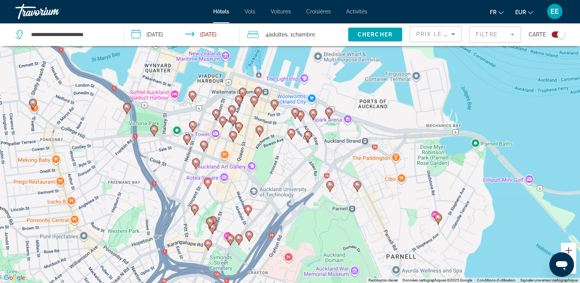
drag, startPoint x: 278, startPoint y: 154, endPoint x: 282, endPoint y: 166, distance: 12.6
click at [282, 170] on div "Pour activer le glissement avec le clavier, appuyez sur Alt+Entrée. Une fois ce…" at bounding box center [290, 141] width 580 height 283
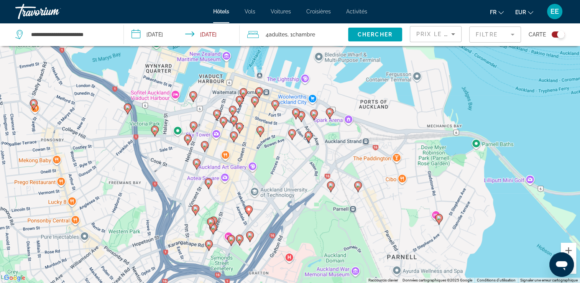
click at [113, 33] on div "**********" at bounding box center [65, 34] width 100 height 23
click at [107, 36] on input "**********" at bounding box center [71, 34] width 82 height 11
click at [38, 12] on div "Travorium" at bounding box center [53, 12] width 77 height 20
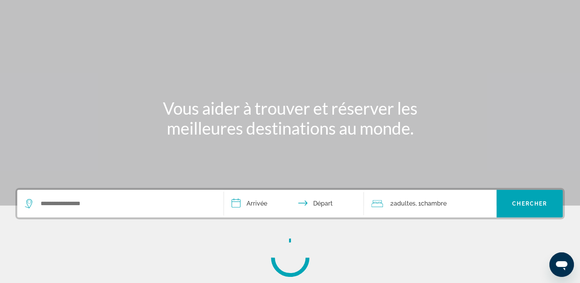
scroll to position [37, 0]
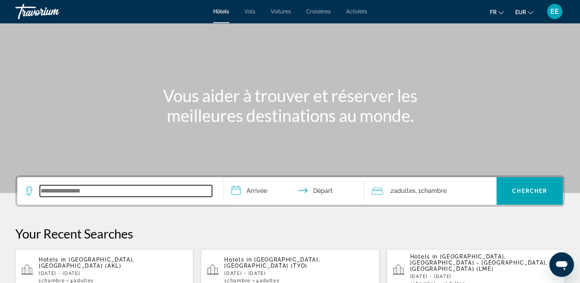
click at [112, 186] on input "Search widget" at bounding box center [126, 190] width 172 height 11
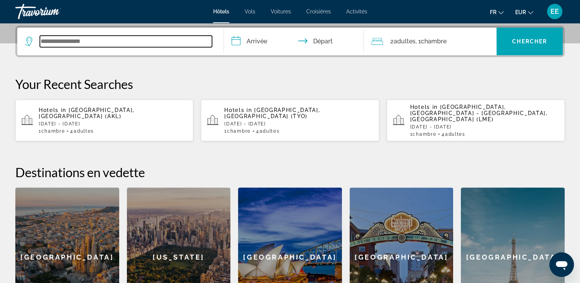
scroll to position [187, 0]
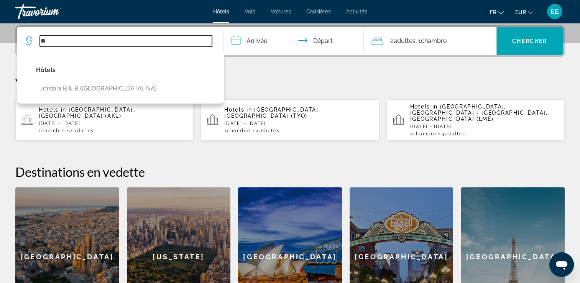
type input "*"
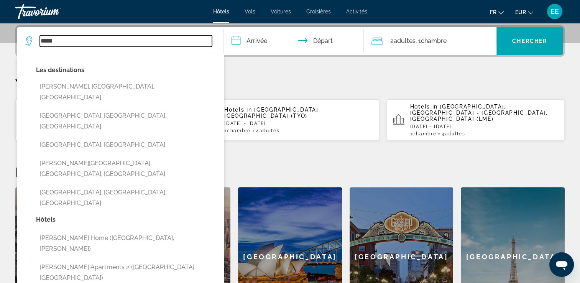
click at [86, 42] on input "*****" at bounding box center [126, 40] width 172 height 11
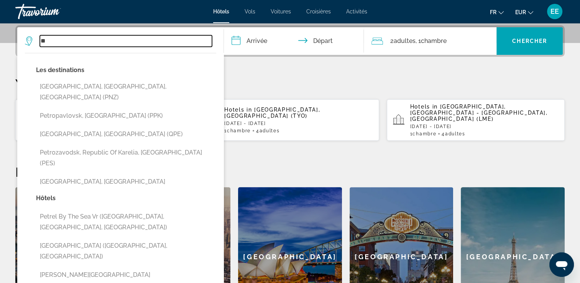
type input "*"
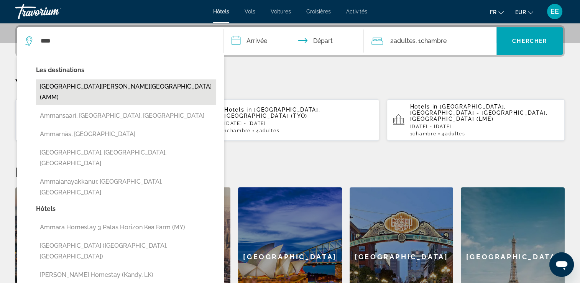
click at [88, 87] on button "Amman, Jordan (AMM)" at bounding box center [126, 91] width 180 height 25
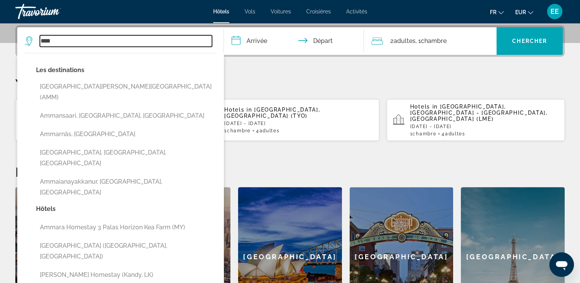
type input "**********"
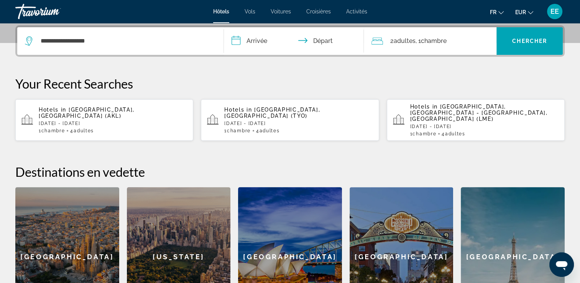
click at [264, 42] on input "**********" at bounding box center [295, 42] width 143 height 30
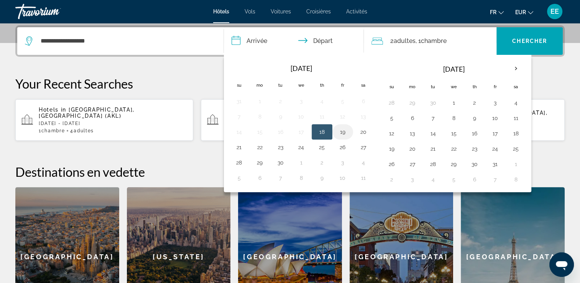
drag, startPoint x: 323, startPoint y: 133, endPoint x: 343, endPoint y: 133, distance: 19.9
click at [325, 132] on button "18" at bounding box center [322, 131] width 12 height 11
click at [344, 133] on button "19" at bounding box center [342, 131] width 12 height 11
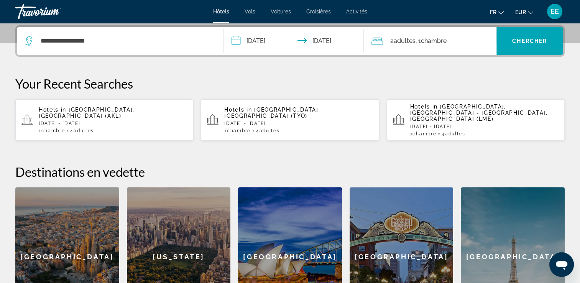
type input "**********"
drag, startPoint x: 418, startPoint y: 45, endPoint x: 438, endPoint y: 53, distance: 21.3
click at [419, 44] on span ", 1 Chambre pièces" at bounding box center [430, 41] width 31 height 11
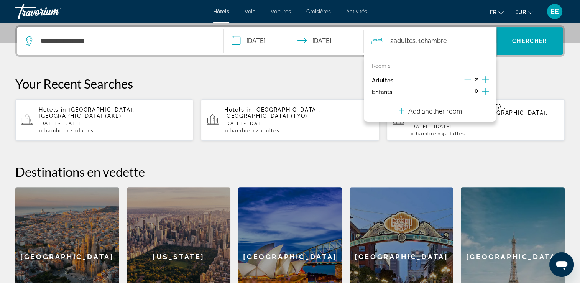
click at [485, 79] on icon "Increment adults" at bounding box center [485, 79] width 7 height 7
click at [485, 78] on icon "Increment adults" at bounding box center [485, 79] width 7 height 7
click at [511, 42] on span "Search widget" at bounding box center [529, 41] width 66 height 18
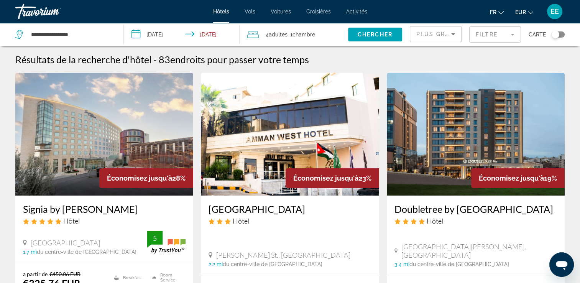
click at [438, 38] on div "Plus grandes économies" at bounding box center [433, 33] width 35 height 9
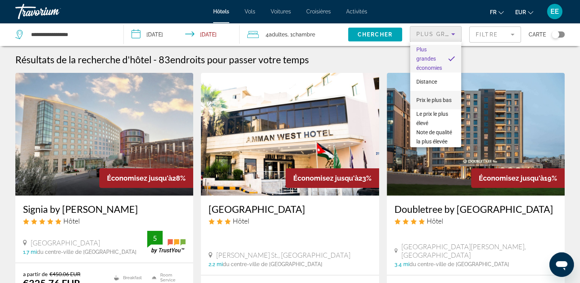
click at [439, 97] on span "Prix le plus bas" at bounding box center [433, 100] width 35 height 6
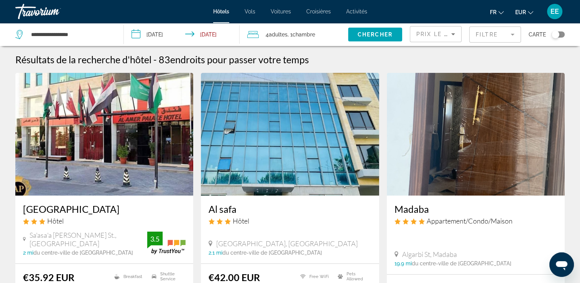
click at [560, 34] on div "Toggle map" at bounding box center [557, 34] width 13 height 6
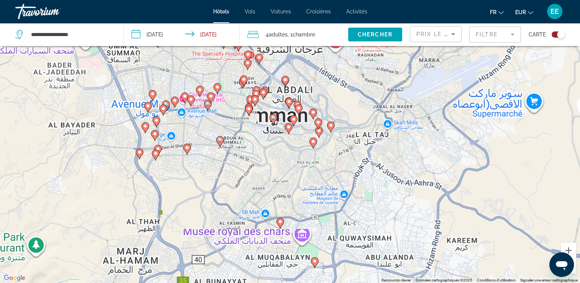
drag, startPoint x: 347, startPoint y: 144, endPoint x: 355, endPoint y: 144, distance: 8.0
click at [356, 144] on div "Pour activer le glissement avec le clavier, appuyez sur Alt+Entrée. Une fois ce…" at bounding box center [290, 141] width 580 height 283
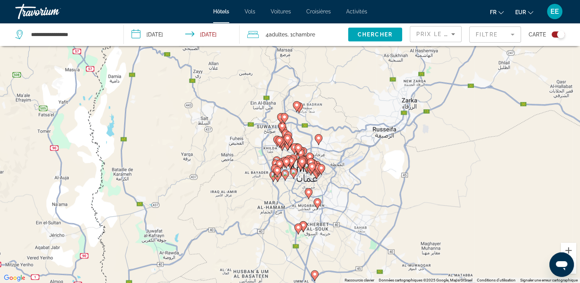
drag, startPoint x: 310, startPoint y: 136, endPoint x: 311, endPoint y: 155, distance: 19.2
click at [310, 164] on gmp-advanced-marker "Main content" at bounding box center [312, 167] width 8 height 11
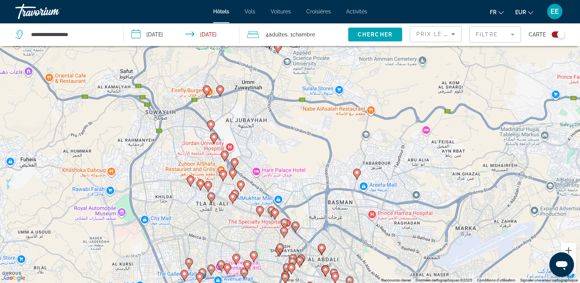
click at [552, 34] on div "Toggle map" at bounding box center [557, 34] width 13 height 6
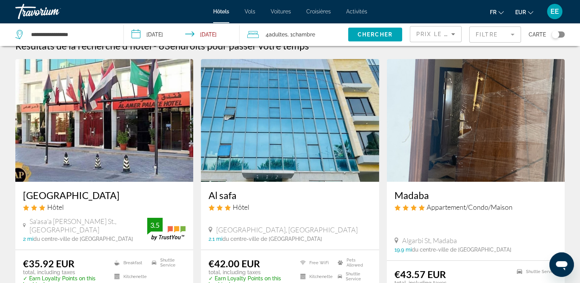
scroll to position [0, 0]
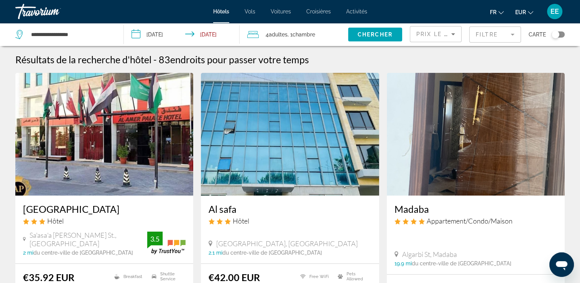
click at [558, 32] on div "Toggle map" at bounding box center [557, 34] width 13 height 6
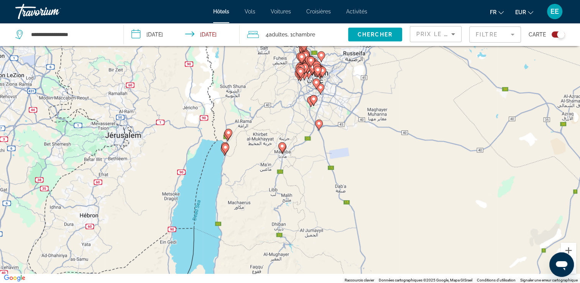
drag, startPoint x: 357, startPoint y: 223, endPoint x: 335, endPoint y: 128, distance: 97.4
click at [336, 128] on div "Pour activer le glissement avec le clavier, appuyez sur Alt+Entrée. Une fois ce…" at bounding box center [290, 141] width 580 height 283
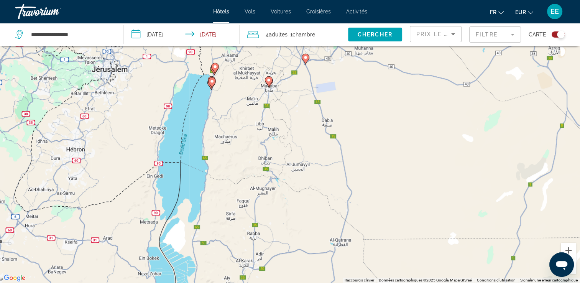
drag, startPoint x: 333, startPoint y: 182, endPoint x: 328, endPoint y: 143, distance: 38.7
click at [328, 143] on div "Pour activer le glissement avec le clavier, appuyez sur Alt+Entrée. Une fois ce…" at bounding box center [290, 141] width 580 height 283
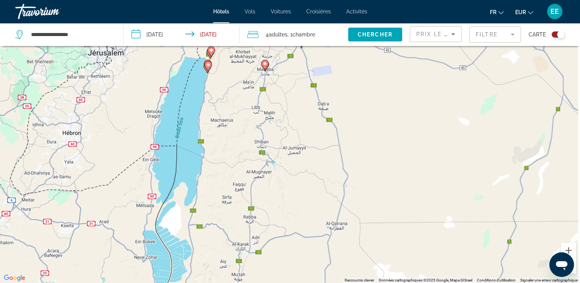
drag, startPoint x: 323, startPoint y: 176, endPoint x: 312, endPoint y: 108, distance: 68.7
click at [313, 106] on div "Pour activer le glissement avec le clavier, appuyez sur Alt+Entrée. Une fois ce…" at bounding box center [290, 141] width 580 height 283
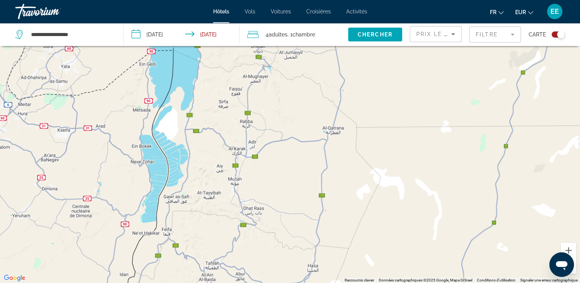
drag, startPoint x: 275, startPoint y: 197, endPoint x: 278, endPoint y: 155, distance: 41.9
click at [278, 155] on div "Pour activer le glissement avec le clavier, appuyez sur Alt+Entrée. Une fois ce…" at bounding box center [290, 141] width 580 height 283
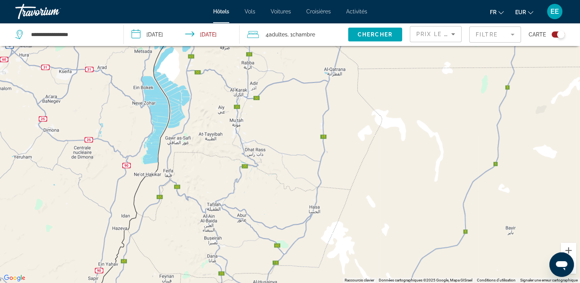
drag, startPoint x: 256, startPoint y: 199, endPoint x: 257, endPoint y: 154, distance: 45.2
click at [257, 154] on div "Pour activer le glissement avec le clavier, appuyez sur Alt+Entrée. Une fois ce…" at bounding box center [290, 141] width 580 height 283
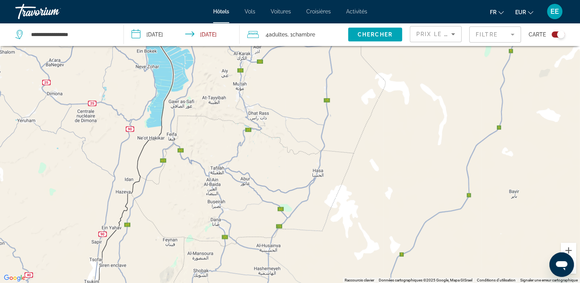
drag, startPoint x: 241, startPoint y: 183, endPoint x: 244, endPoint y: 167, distance: 16.4
click at [244, 168] on div "Pour activer le glissement avec le clavier, appuyez sur Alt+Entrée. Une fois ce…" at bounding box center [290, 141] width 580 height 283
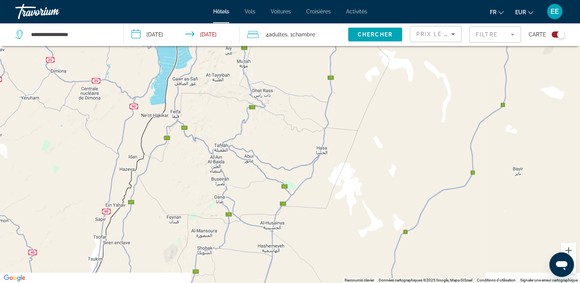
drag, startPoint x: 242, startPoint y: 202, endPoint x: 244, endPoint y: 186, distance: 16.2
click at [244, 186] on div "Main content" at bounding box center [290, 141] width 580 height 283
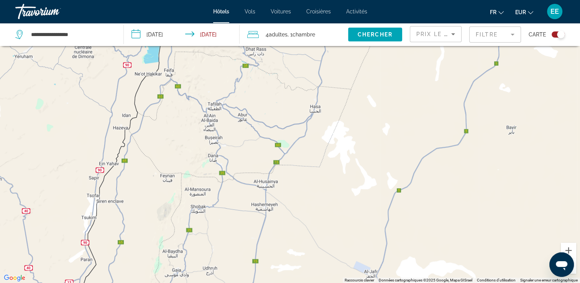
drag, startPoint x: 241, startPoint y: 196, endPoint x: 234, endPoint y: 143, distance: 53.0
click at [234, 143] on div "Main content" at bounding box center [290, 141] width 580 height 283
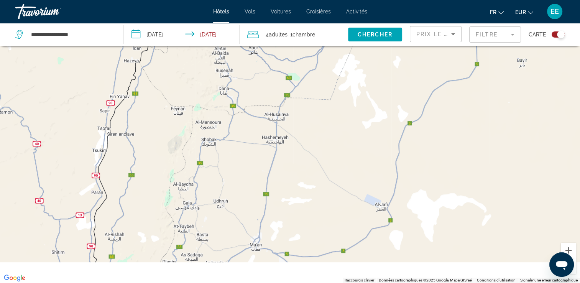
drag, startPoint x: 235, startPoint y: 204, endPoint x: 240, endPoint y: 161, distance: 43.2
click at [242, 157] on div "Main content" at bounding box center [290, 141] width 580 height 283
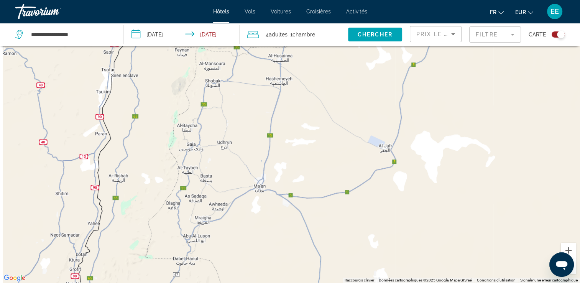
drag, startPoint x: 227, startPoint y: 216, endPoint x: 238, endPoint y: 143, distance: 74.0
click at [238, 143] on div "Main content" at bounding box center [290, 141] width 580 height 283
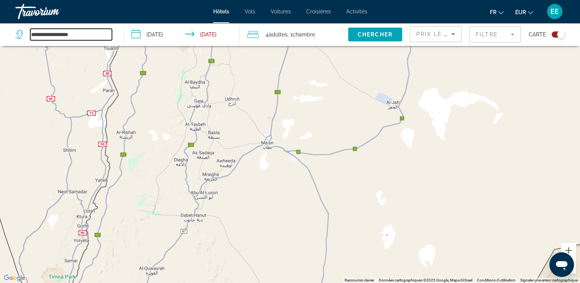
click at [107, 32] on input "**********" at bounding box center [71, 34] width 82 height 11
drag, startPoint x: 68, startPoint y: 30, endPoint x: 0, endPoint y: 33, distance: 67.9
click at [0, 31] on html "**********" at bounding box center [290, 95] width 580 height 283
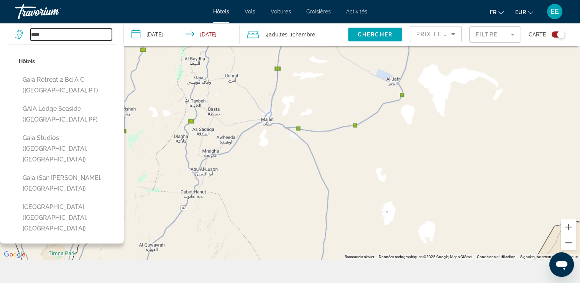
scroll to position [92, 0]
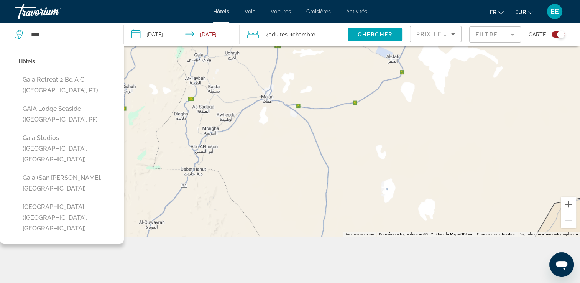
click at [298, 142] on div "Main content" at bounding box center [290, 95] width 580 height 283
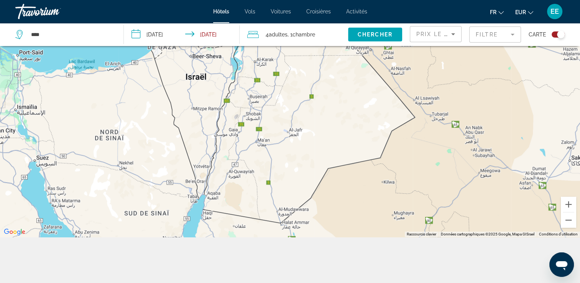
drag, startPoint x: 321, startPoint y: 166, endPoint x: 274, endPoint y: 169, distance: 46.5
click at [274, 174] on div "Pour activer le glissement avec le clavier, appuyez sur Alt+Entrée. Une fois ce…" at bounding box center [290, 95] width 580 height 283
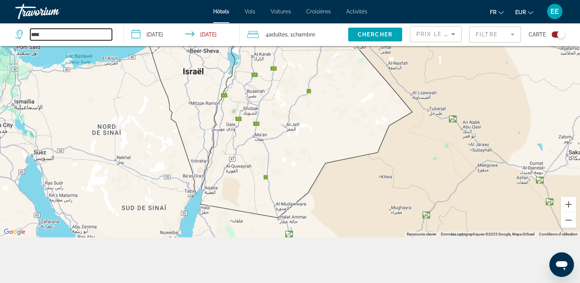
drag, startPoint x: 62, startPoint y: 39, endPoint x: 19, endPoint y: 45, distance: 43.7
click at [0, 41] on html "**********" at bounding box center [290, 49] width 580 height 283
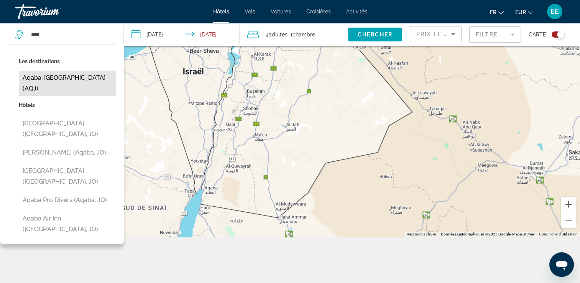
click at [84, 77] on button "Aqaba, Jordan (AQJ)" at bounding box center [67, 82] width 97 height 25
type input "**********"
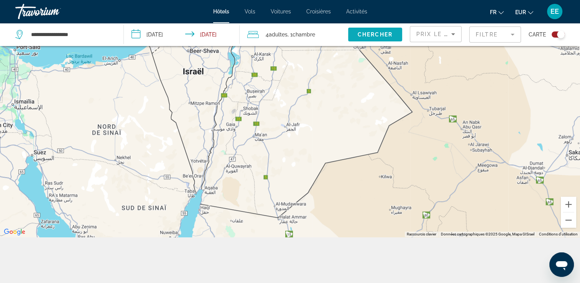
click at [382, 33] on span "Chercher" at bounding box center [374, 34] width 35 height 6
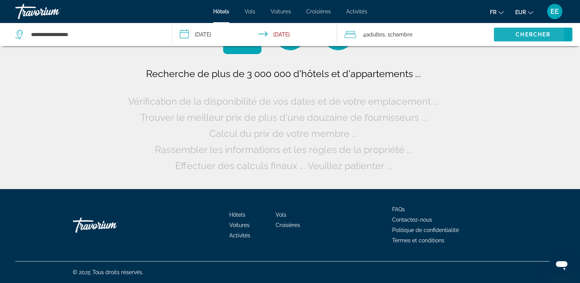
scroll to position [0, 0]
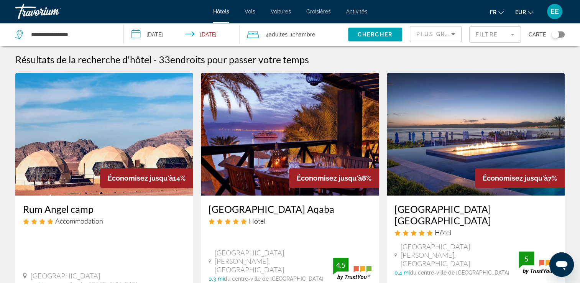
click at [562, 33] on div "Toggle map" at bounding box center [557, 34] width 13 height 6
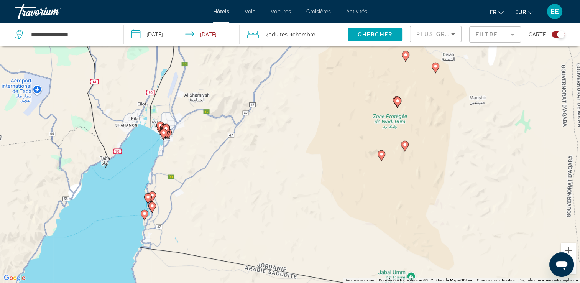
drag, startPoint x: 308, startPoint y: 209, endPoint x: 304, endPoint y: 157, distance: 52.2
click at [304, 157] on div "Pour activer le glissement avec le clavier, appuyez sur Alt+Entrée. Une fois ce…" at bounding box center [290, 141] width 580 height 283
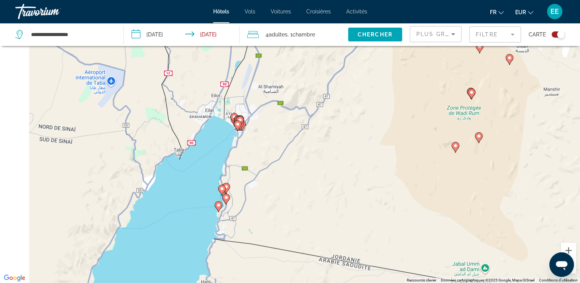
drag, startPoint x: 232, startPoint y: 128, endPoint x: 250, endPoint y: 145, distance: 24.4
click at [272, 175] on div "Pour activer le glissement avec le clavier, appuyez sur Alt+Entrée. Une fois ce…" at bounding box center [290, 141] width 580 height 283
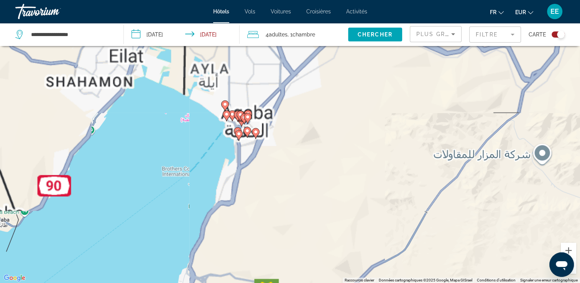
drag, startPoint x: 283, startPoint y: 192, endPoint x: 245, endPoint y: 153, distance: 53.9
click at [296, 204] on div "Pour activer le glissement avec le clavier, appuyez sur Alt+Entrée. Une fois ce…" at bounding box center [290, 141] width 580 height 283
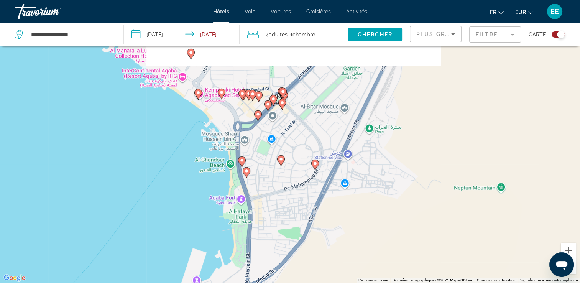
drag, startPoint x: 272, startPoint y: 144, endPoint x: 309, endPoint y: 222, distance: 86.5
click at [310, 224] on div "Pour activer le glissement avec le clavier, appuyez sur Alt+Entrée. Une fois ce…" at bounding box center [290, 141] width 580 height 283
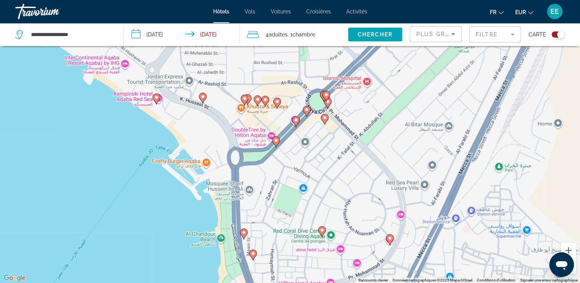
drag, startPoint x: 316, startPoint y: 161, endPoint x: 344, endPoint y: 175, distance: 31.4
click at [344, 175] on div "Pour activer le glissement avec le clavier, appuyez sur Alt+Entrée. Une fois ce…" at bounding box center [290, 141] width 580 height 283
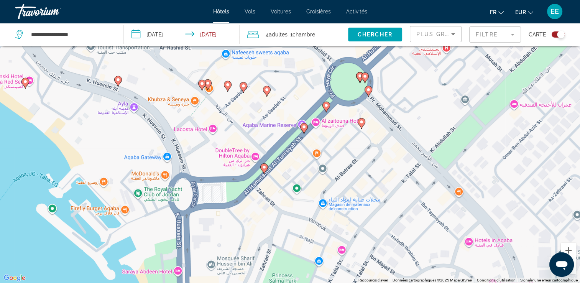
drag, startPoint x: 351, startPoint y: 193, endPoint x: 360, endPoint y: 201, distance: 12.5
click at [360, 201] on div "Pour activer le glissement avec le clavier, appuyez sur Alt+Entrée. Une fois ce…" at bounding box center [290, 141] width 580 height 283
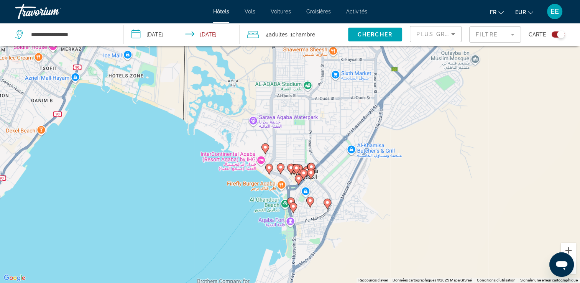
drag, startPoint x: 488, startPoint y: 162, endPoint x: 306, endPoint y: 162, distance: 182.3
click at [307, 164] on div "Pour activer le glissement avec le clavier, appuyez sur Alt+Entrée. Une fois ce…" at bounding box center [290, 141] width 580 height 283
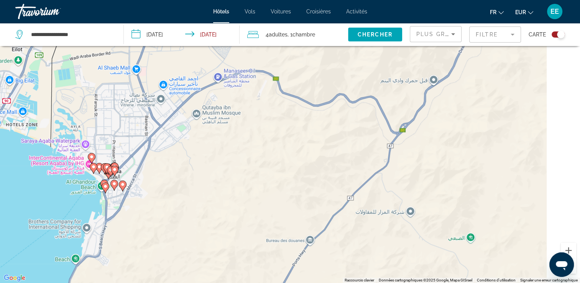
drag, startPoint x: 318, startPoint y: 154, endPoint x: 270, endPoint y: 151, distance: 48.0
click at [270, 152] on div "Pour activer le glissement avec le clavier, appuyez sur Alt+Entrée. Une fois ce…" at bounding box center [290, 141] width 580 height 283
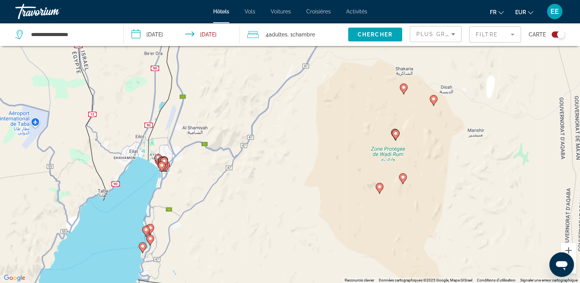
drag, startPoint x: 355, startPoint y: 118, endPoint x: 295, endPoint y: 136, distance: 62.7
click at [288, 139] on div "Pour activer le glissement avec le clavier, appuyez sur Alt+Entrée. Une fois ce…" at bounding box center [290, 141] width 580 height 283
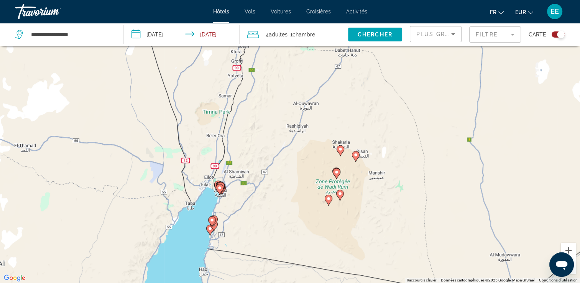
drag, startPoint x: 302, startPoint y: 129, endPoint x: 285, endPoint y: 170, distance: 44.3
click at [285, 174] on div "Pour activer le glissement avec le clavier, appuyez sur Alt+Entrée. Une fois ce…" at bounding box center [290, 141] width 580 height 283
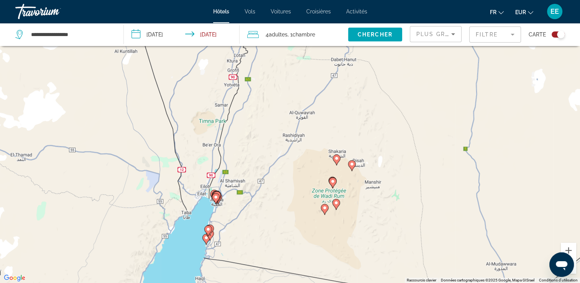
drag, startPoint x: 297, startPoint y: 125, endPoint x: 294, endPoint y: 129, distance: 5.5
click at [294, 137] on div "Pour activer le glissement avec le clavier, appuyez sur Alt+Entrée. Une fois ce…" at bounding box center [290, 141] width 580 height 283
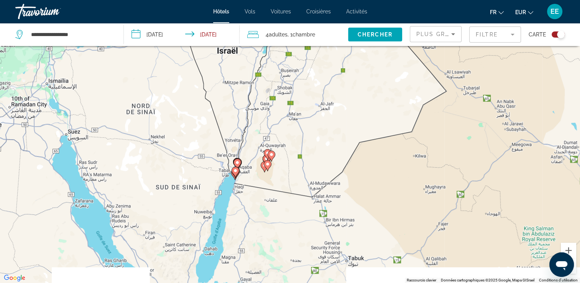
drag, startPoint x: 359, startPoint y: 153, endPoint x: 299, endPoint y: 158, distance: 59.6
click at [299, 158] on div "Pour activer le glissement avec le clavier, appuyez sur Alt+Entrée. Une fois ce…" at bounding box center [290, 141] width 580 height 283
